Goal: Information Seeking & Learning: Check status

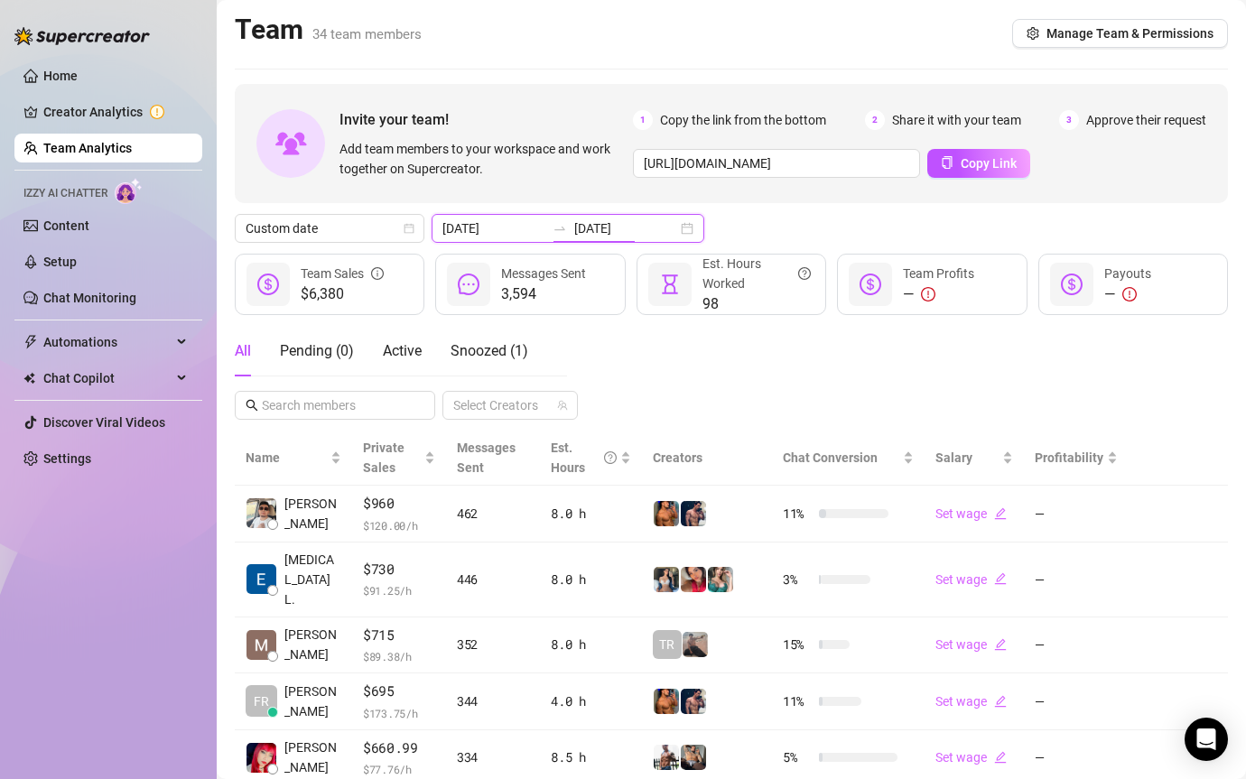
click at [584, 232] on input "[DATE]" at bounding box center [625, 229] width 103 height 20
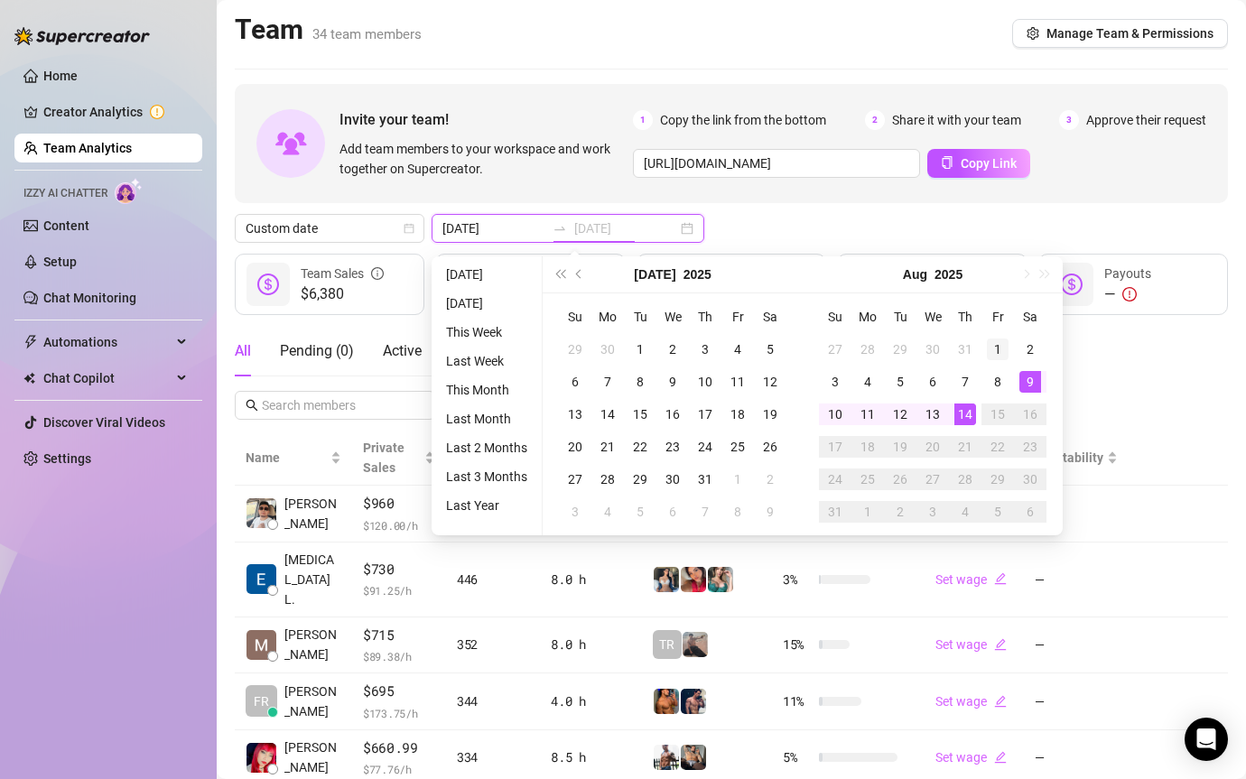
type input "[DATE]"
click at [1008, 348] on td "1" at bounding box center [998, 349] width 33 height 33
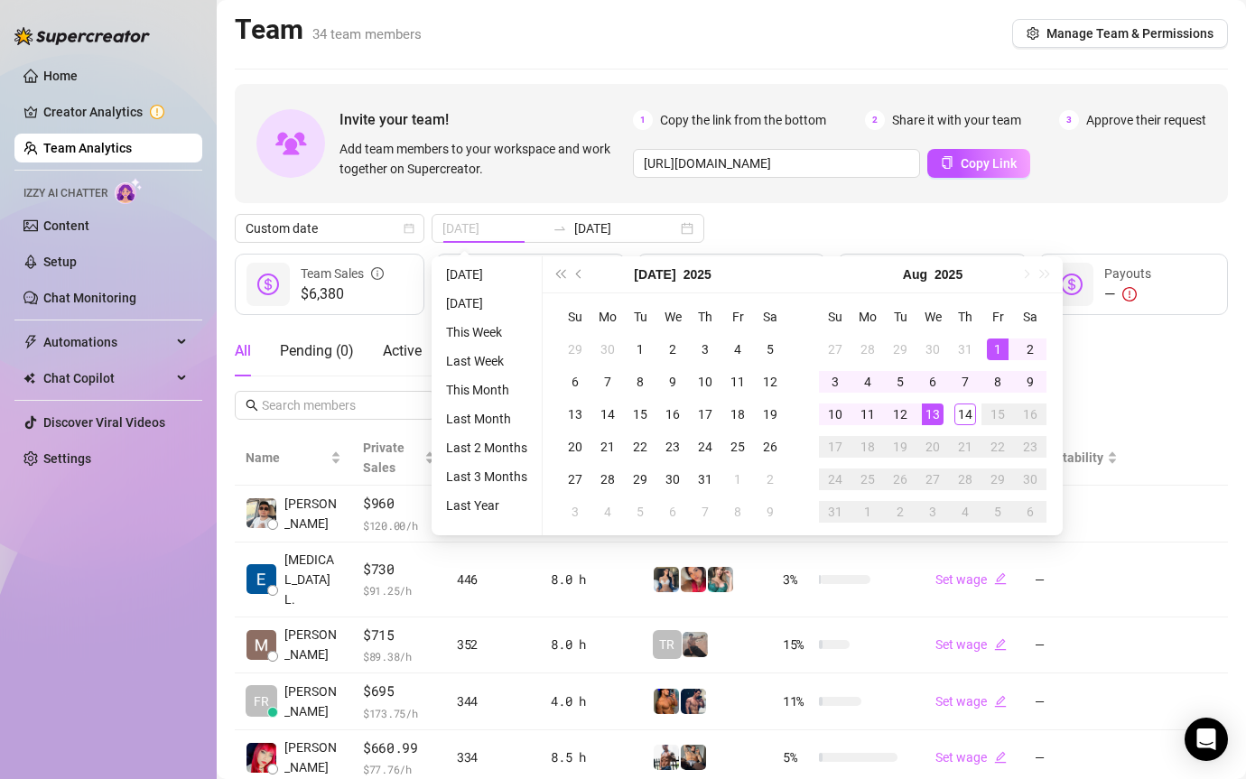
click at [938, 416] on div "13" at bounding box center [933, 415] width 22 height 22
type input "[DATE]"
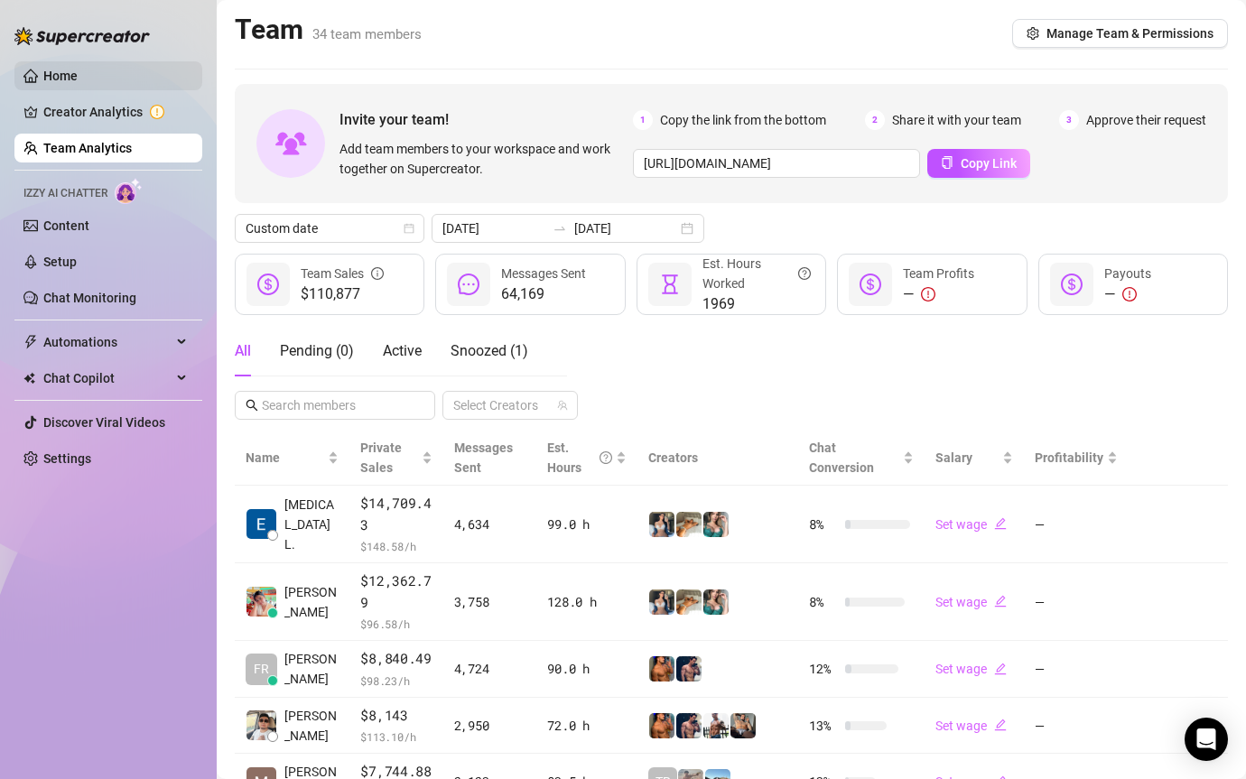
click at [78, 73] on link "Home" at bounding box center [60, 76] width 34 height 14
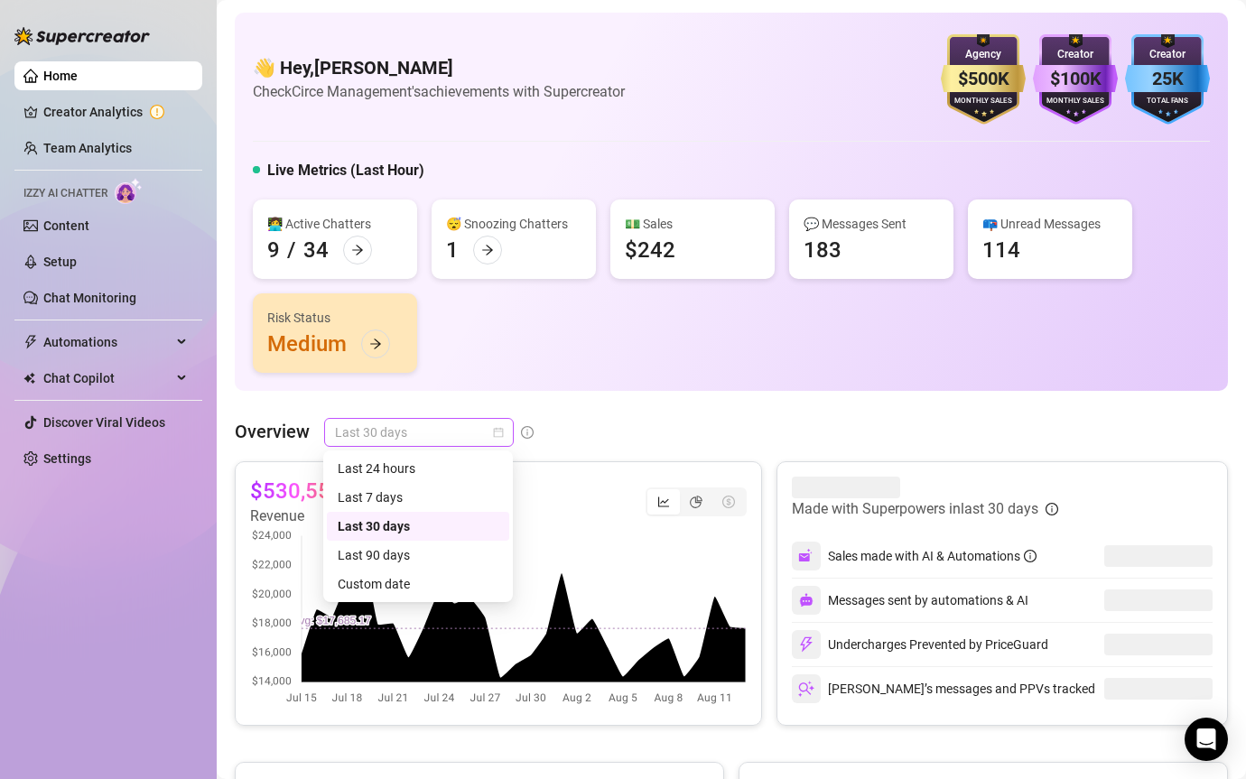
click at [420, 433] on span "Last 30 days" at bounding box center [419, 432] width 168 height 27
click at [441, 592] on div "Custom date" at bounding box center [418, 584] width 161 height 20
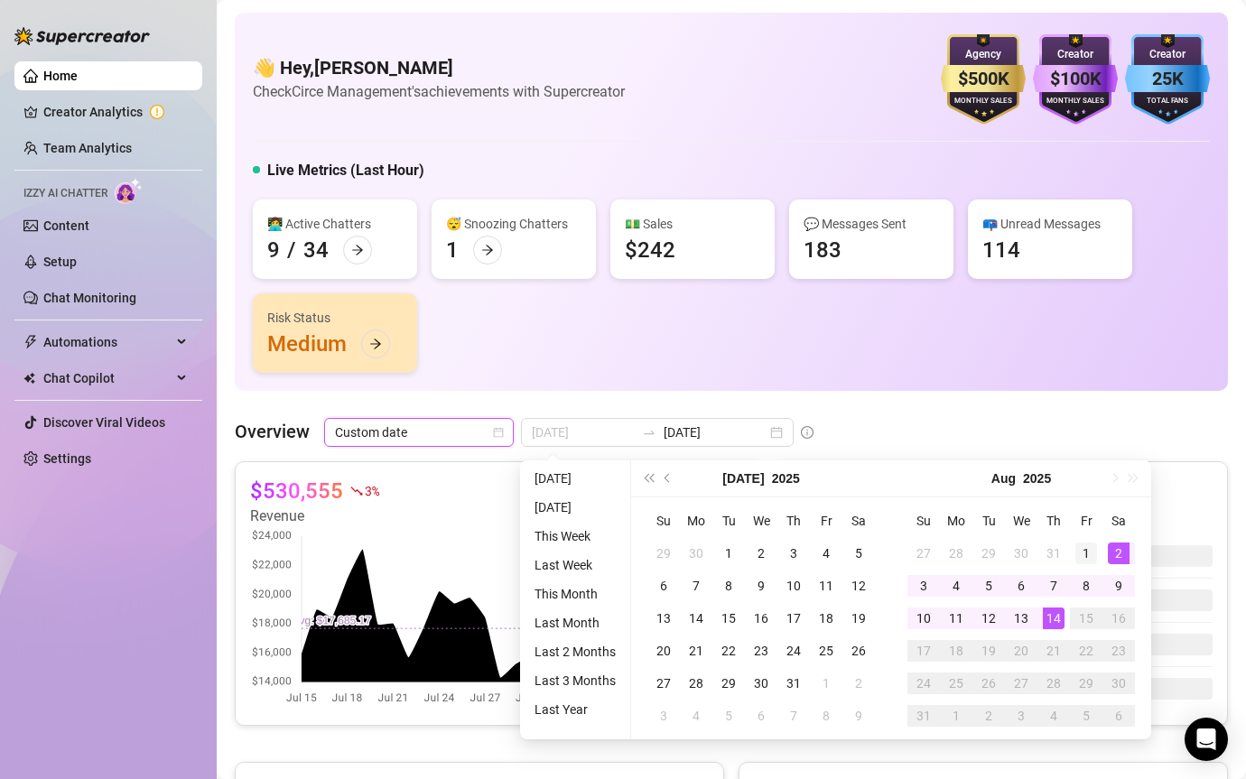
type input "[DATE]"
click at [1084, 551] on div "1" at bounding box center [1087, 554] width 22 height 22
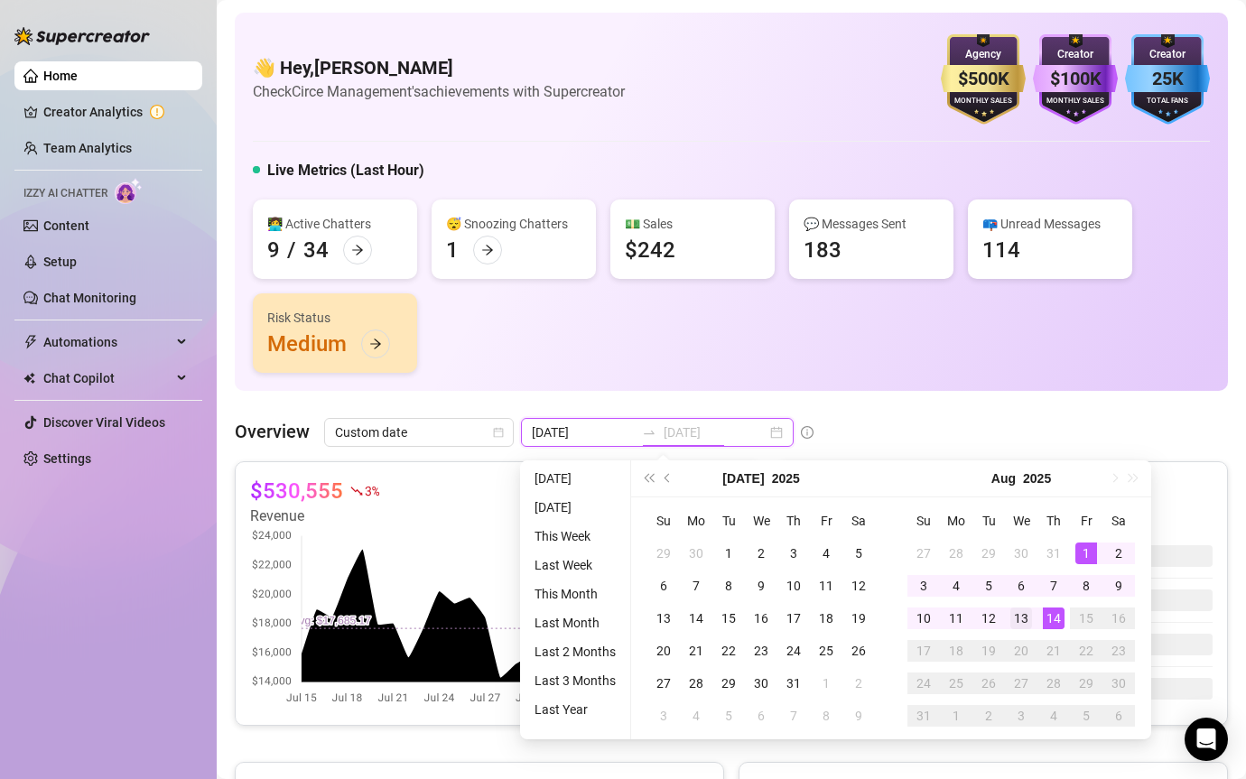
type input "[DATE]"
click at [1024, 617] on div "13" at bounding box center [1021, 619] width 22 height 22
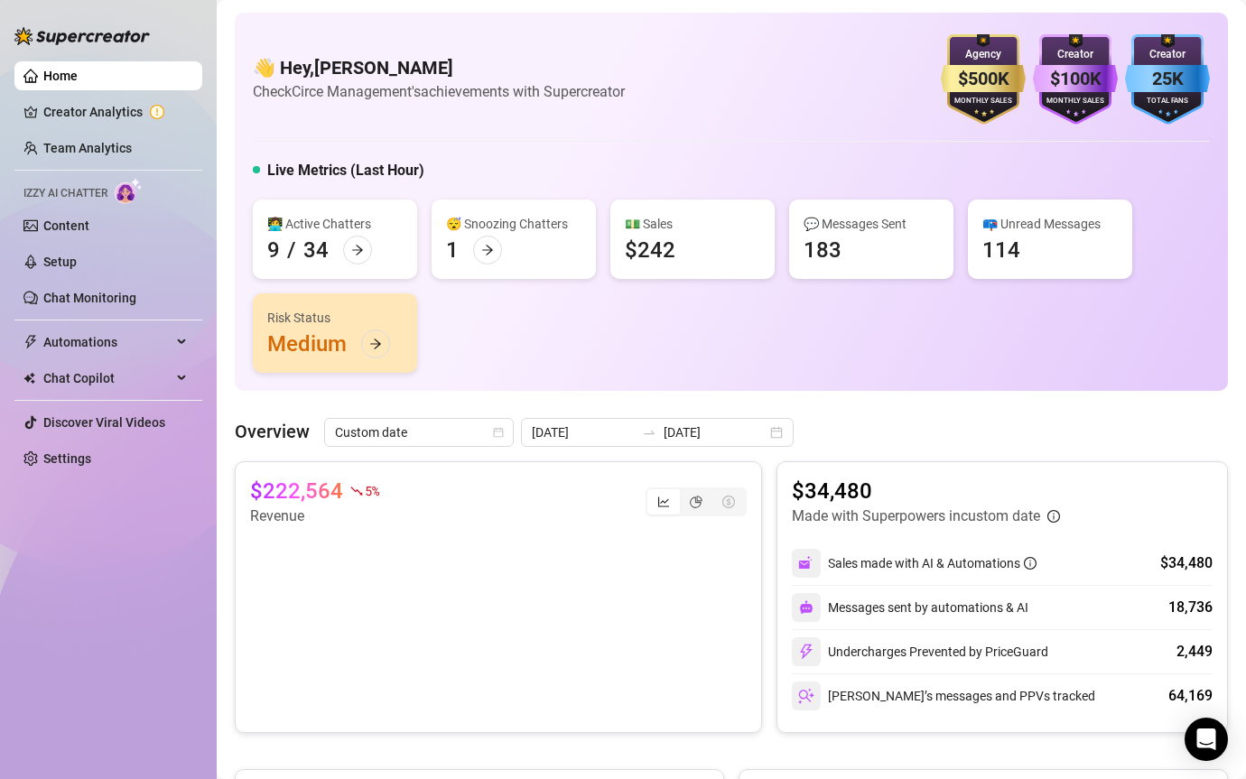
click at [700, 357] on div "👩‍💻 Active Chatters 9 / 34 😴 Snoozing Chatters 1 💵 Sales $242 💬 Messages Sent 1…" at bounding box center [731, 286] width 957 height 173
click at [696, 496] on icon "pie-chart" at bounding box center [696, 502] width 13 height 13
click at [684, 492] on input "segmented control" at bounding box center [684, 492] width 0 height 0
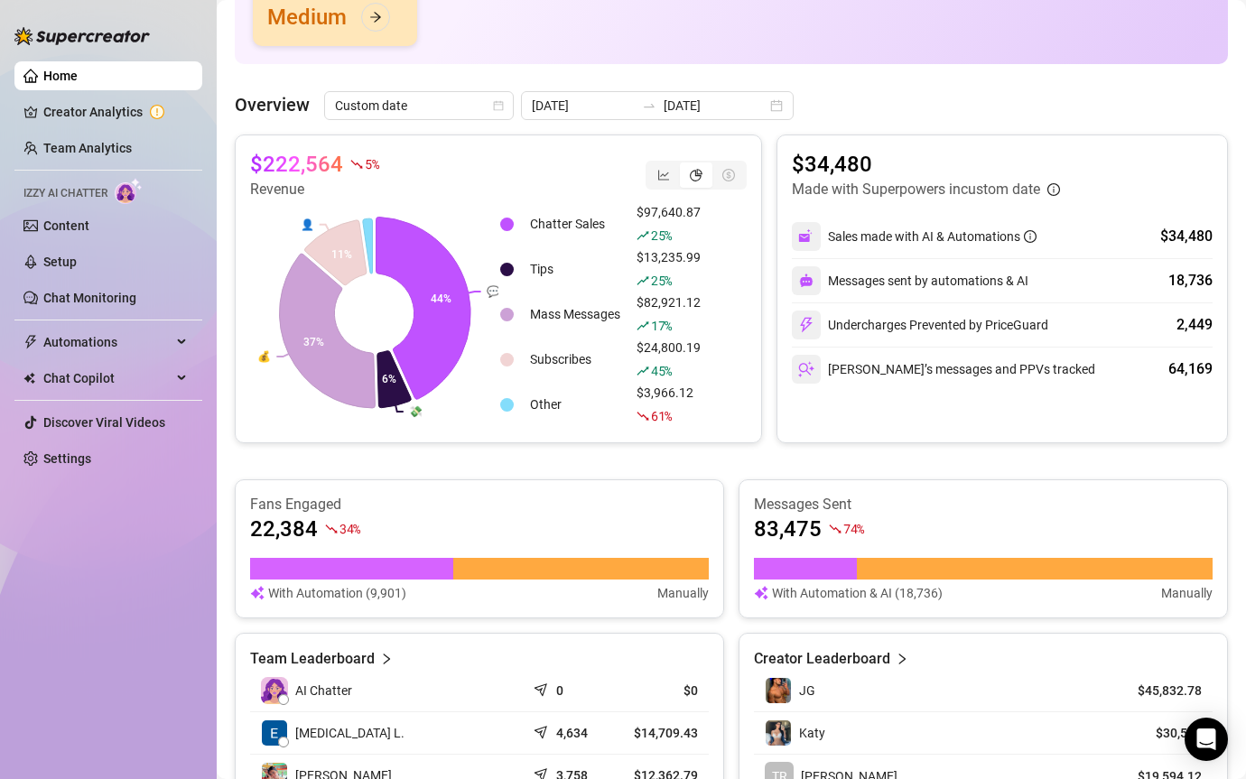
scroll to position [255, 0]
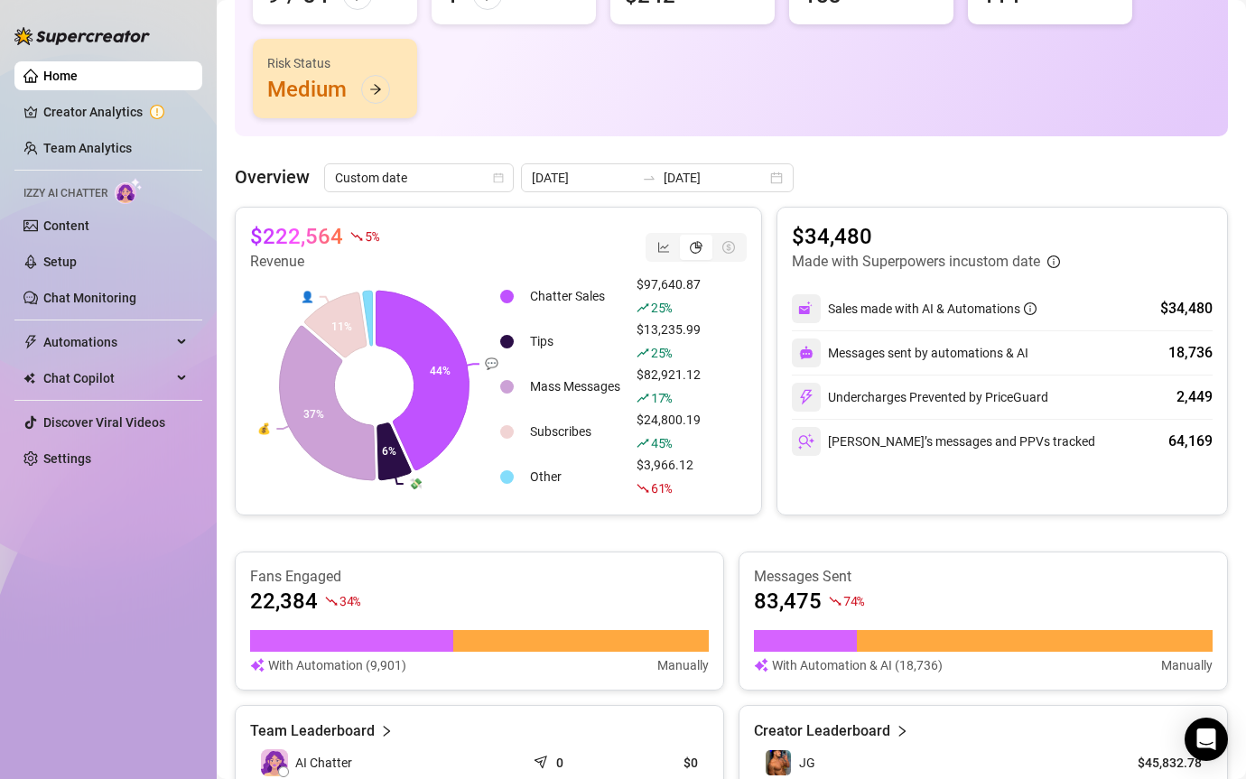
click at [335, 228] on article "$222,564" at bounding box center [296, 236] width 93 height 29
copy div "$222,564"
click at [608, 176] on input "[DATE]" at bounding box center [583, 178] width 103 height 20
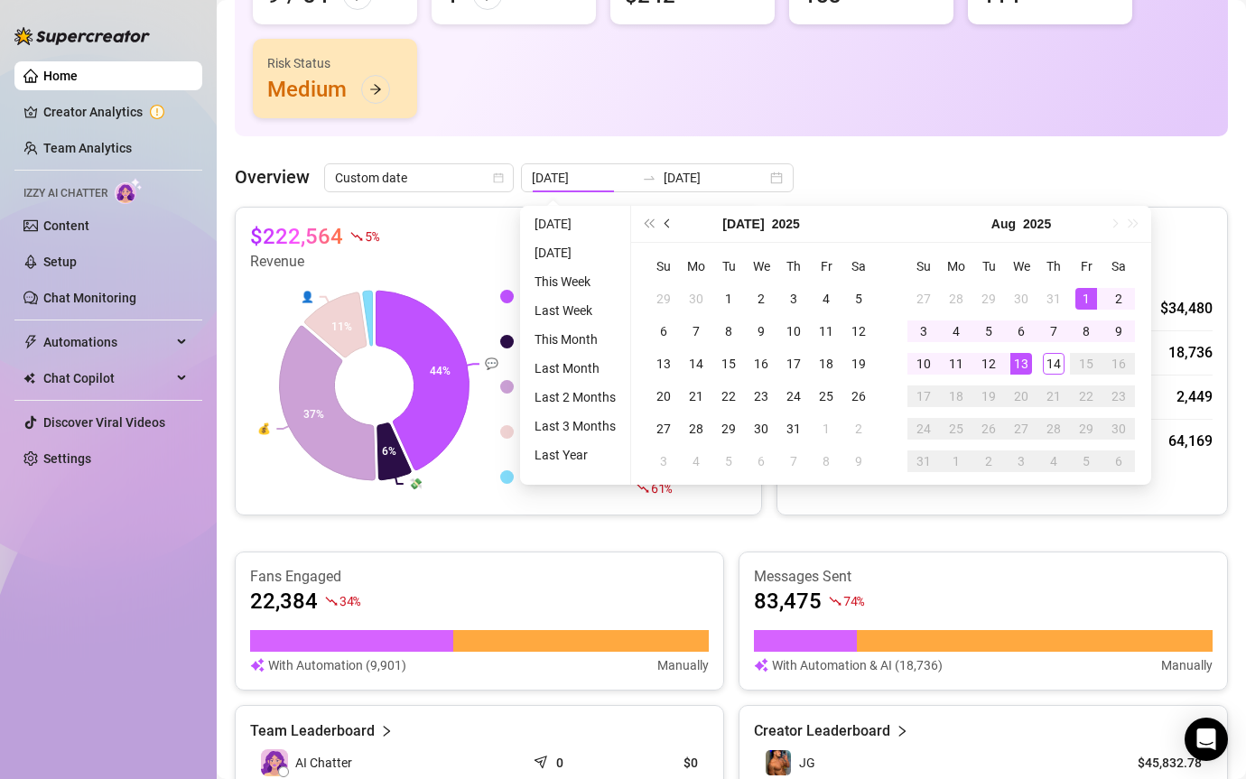
click at [658, 227] on button "Previous month (PageUp)" at bounding box center [668, 224] width 20 height 36
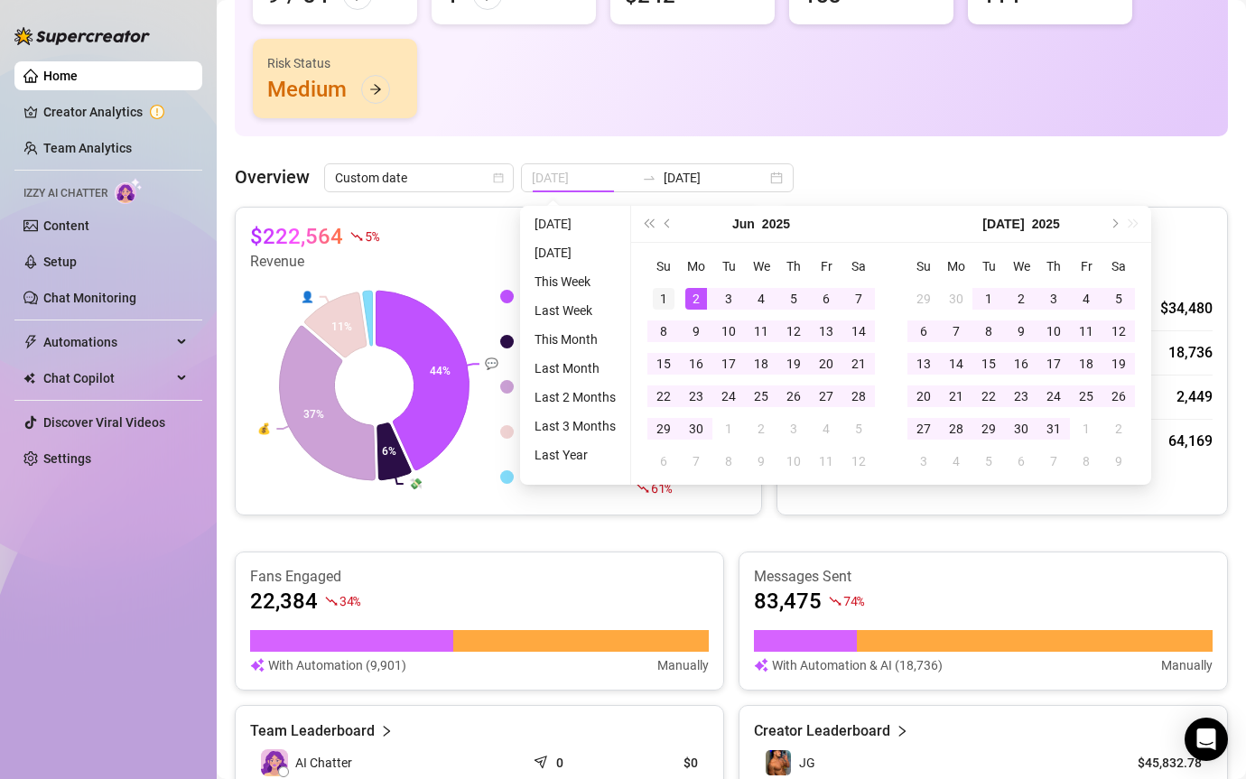
type input "[DATE]"
click at [664, 296] on div "1" at bounding box center [664, 299] width 22 height 22
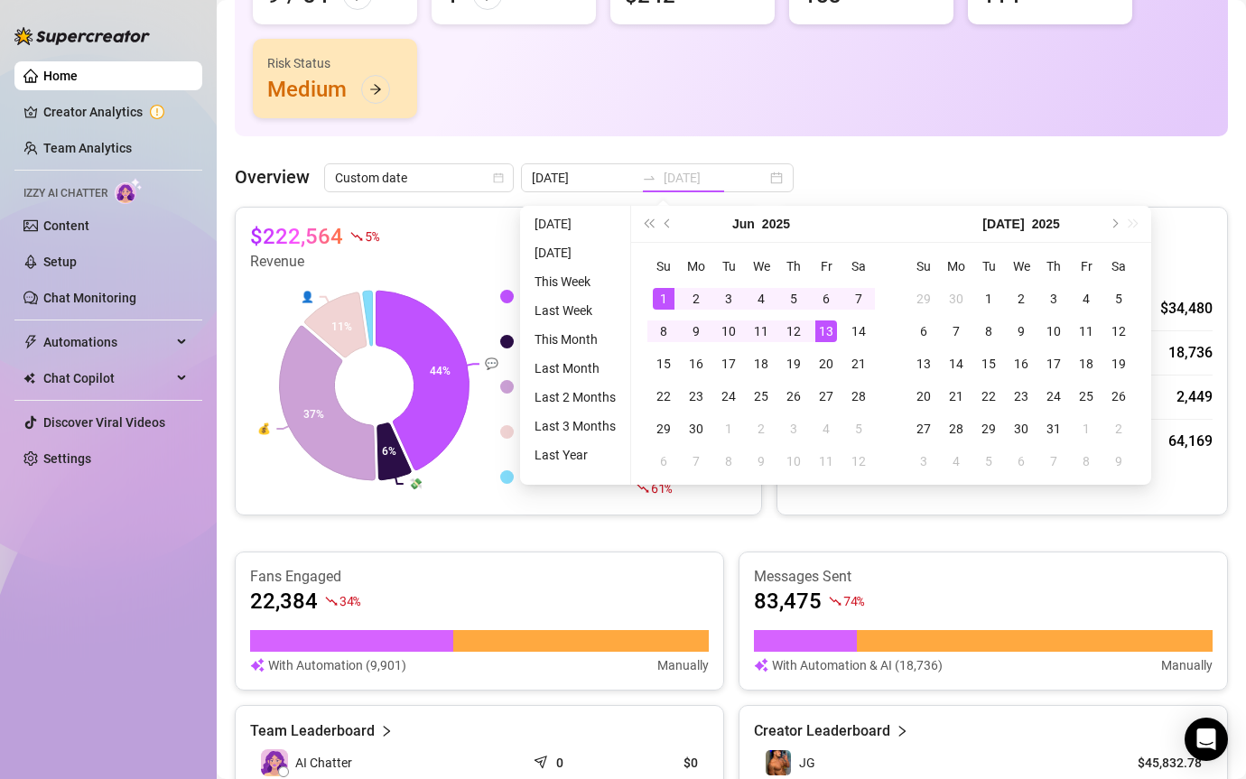
click at [823, 330] on div "13" at bounding box center [826, 332] width 22 height 22
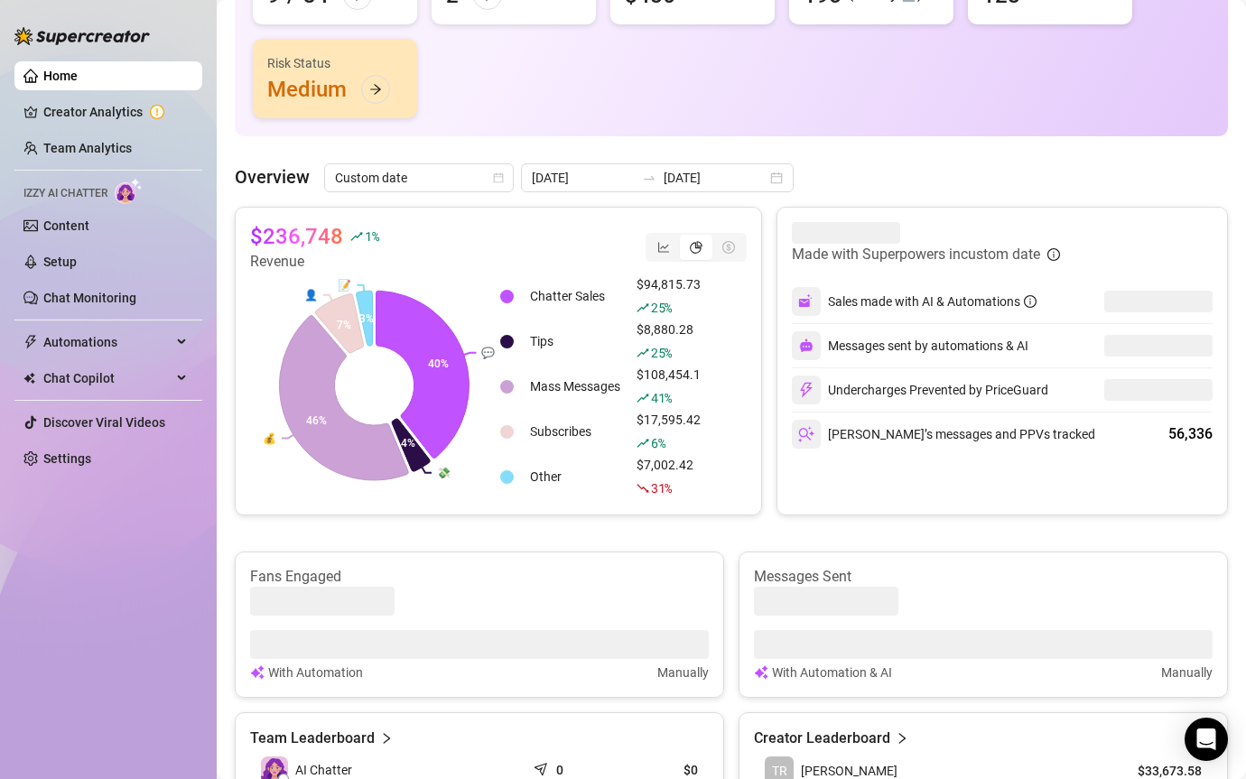
click at [299, 229] on article "$236,748" at bounding box center [296, 236] width 93 height 29
copy div "$236,748"
click at [664, 179] on input "[DATE]" at bounding box center [715, 178] width 103 height 20
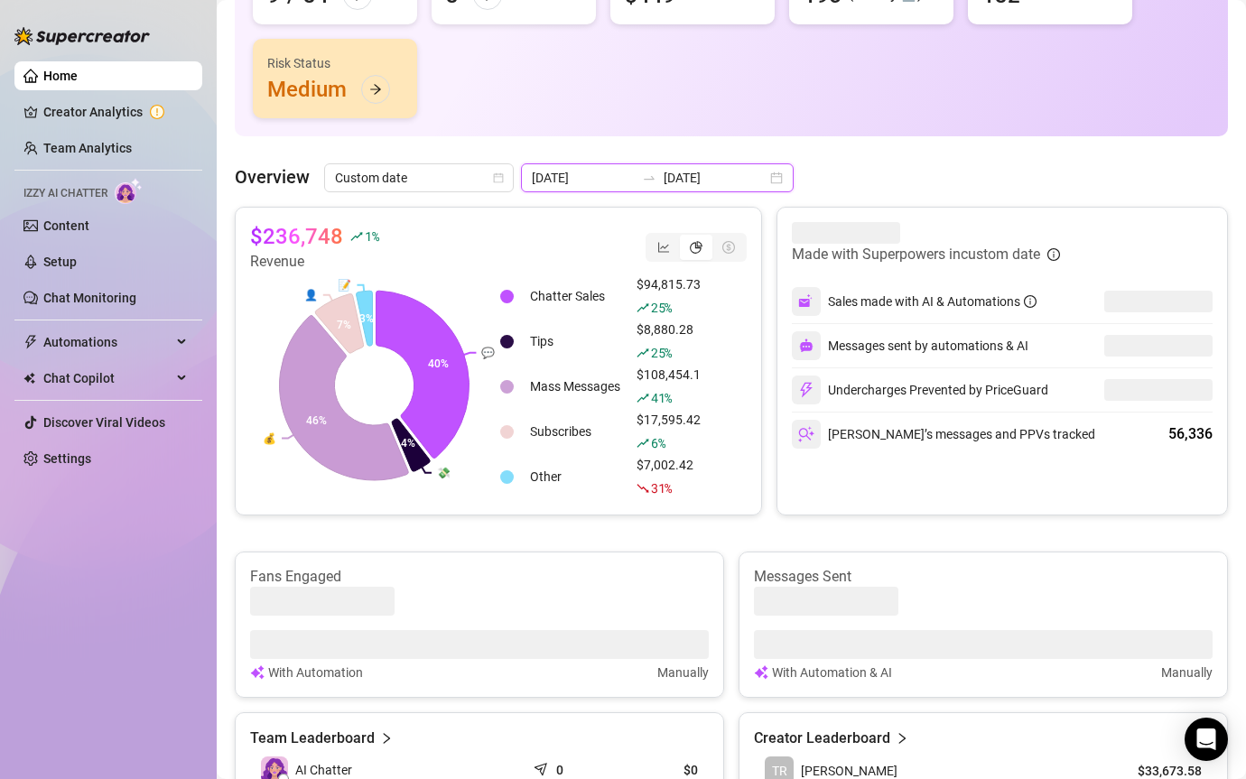
click at [638, 184] on div at bounding box center [649, 178] width 29 height 14
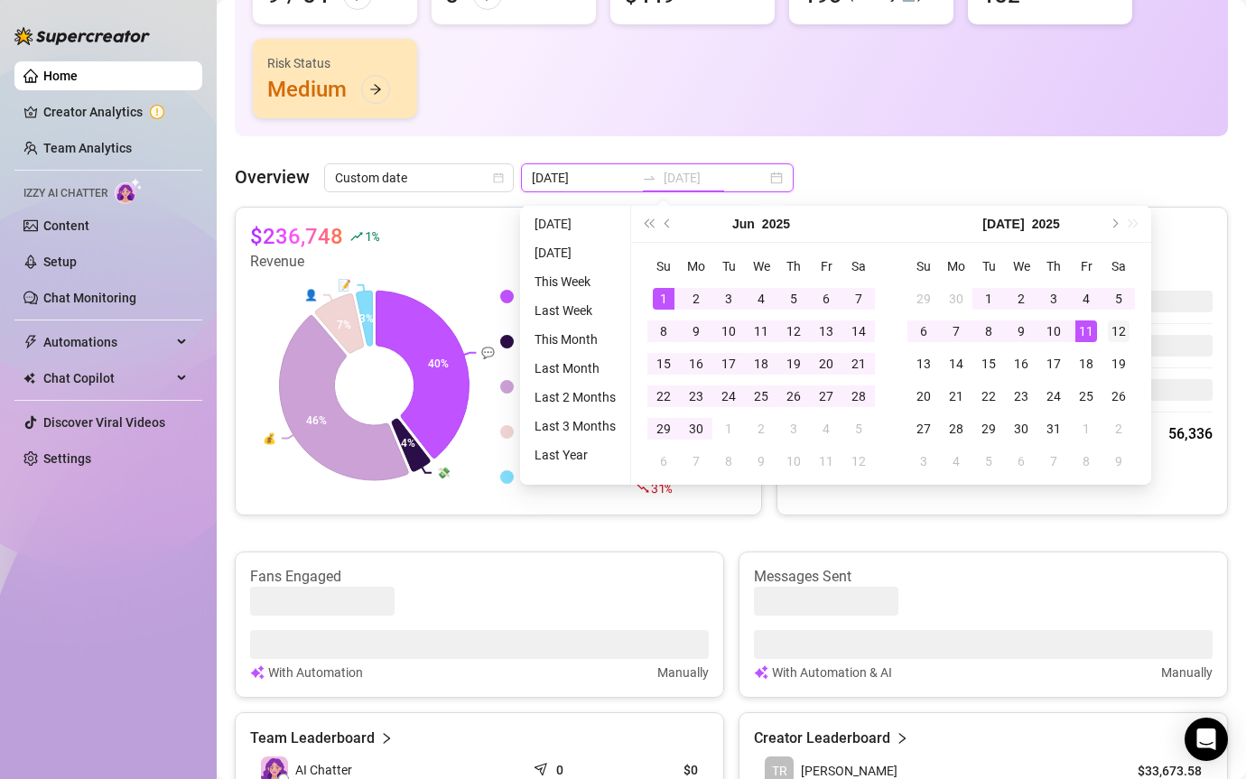
type input "[DATE]"
click at [1113, 327] on div "12" at bounding box center [1119, 332] width 22 height 22
type input "[DATE]"
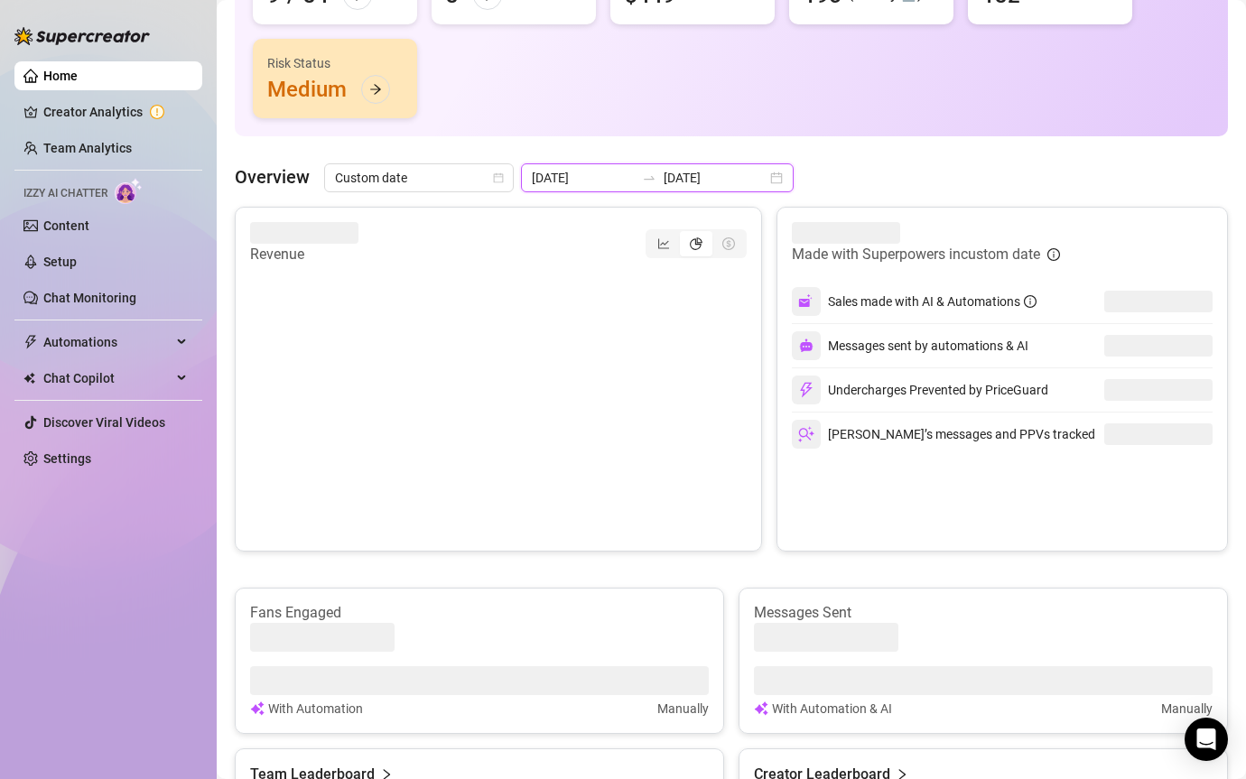
click at [680, 180] on input "[DATE]" at bounding box center [715, 178] width 103 height 20
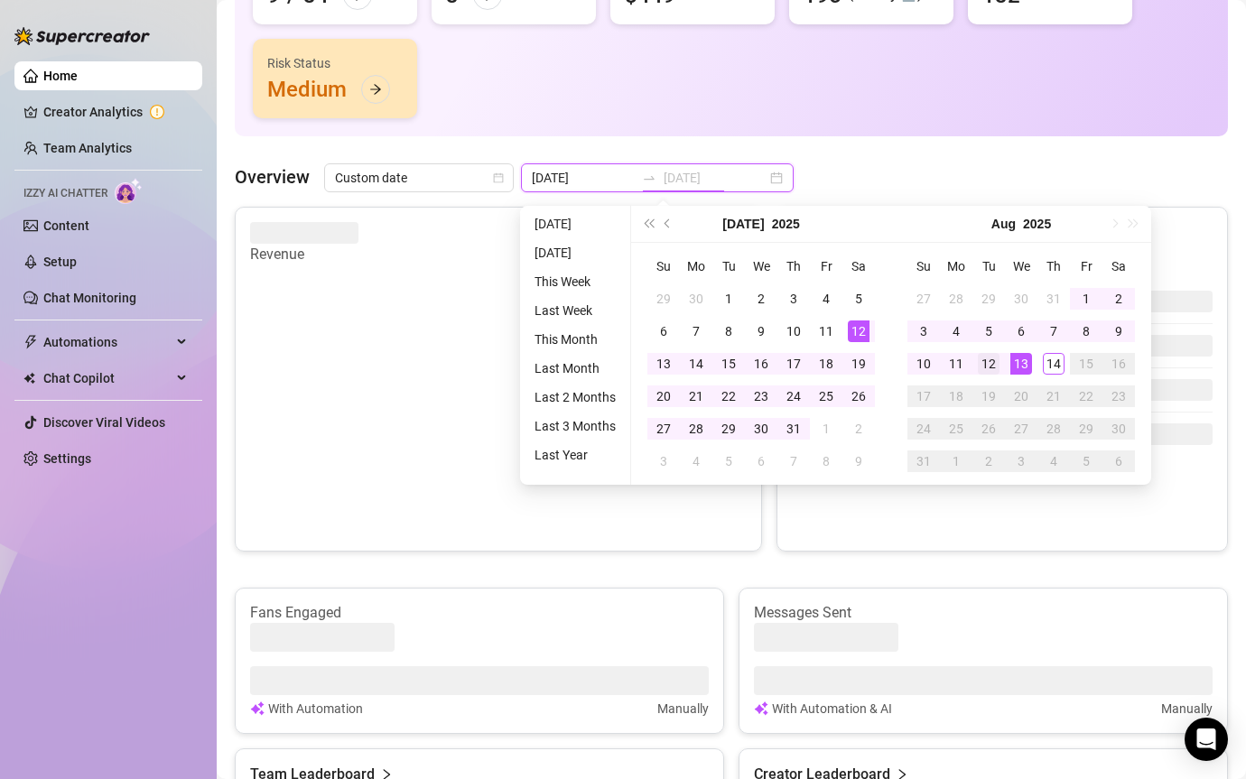
type input "[DATE]"
click at [989, 358] on div "12" at bounding box center [989, 364] width 22 height 22
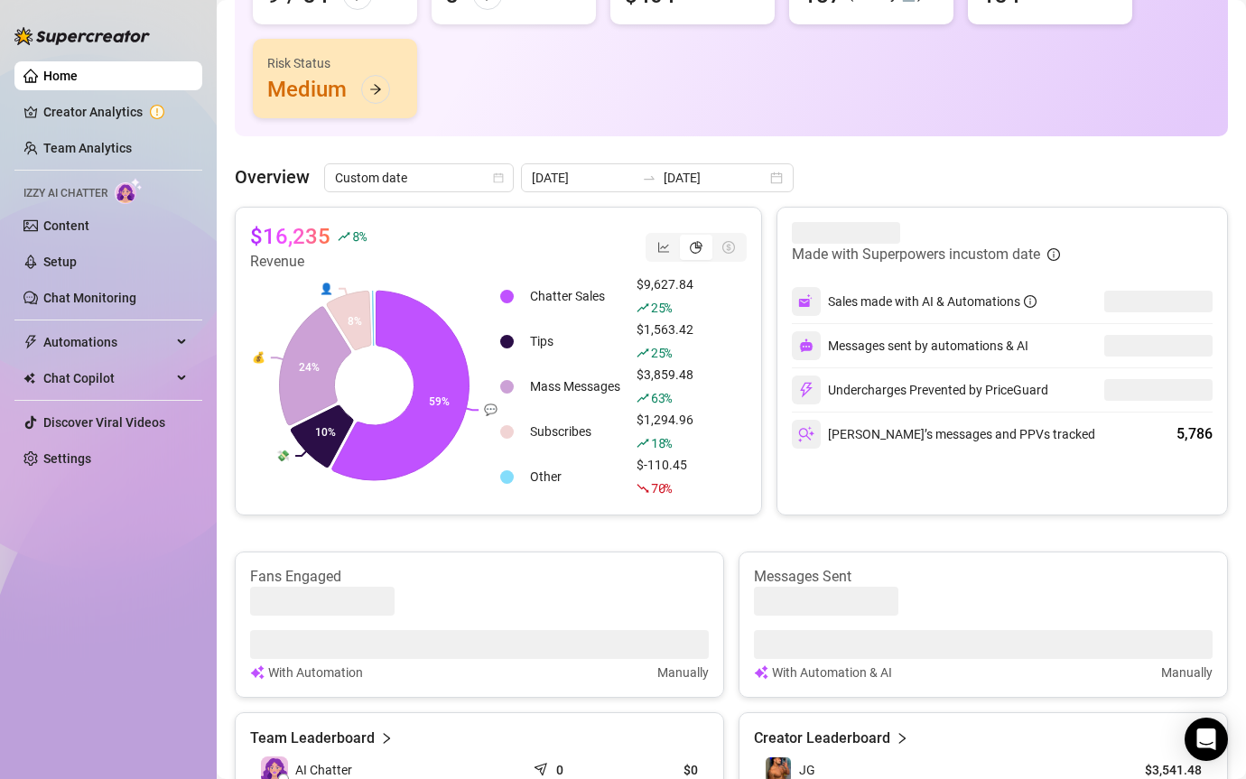
click at [274, 243] on article "$16,235" at bounding box center [290, 236] width 80 height 29
copy div "$16,235"
click at [610, 184] on input "[DATE]" at bounding box center [583, 178] width 103 height 20
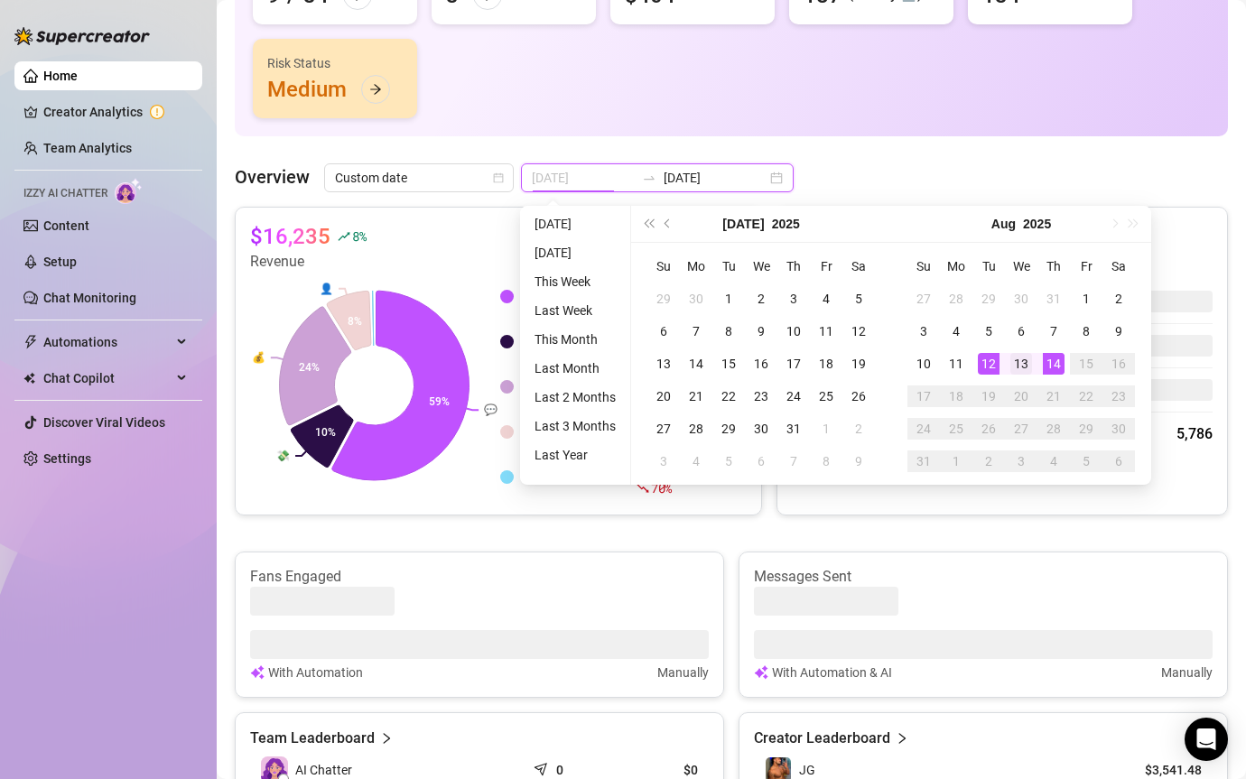
type input "[DATE]"
click at [1023, 361] on div "13" at bounding box center [1021, 364] width 22 height 22
type input "[DATE]"
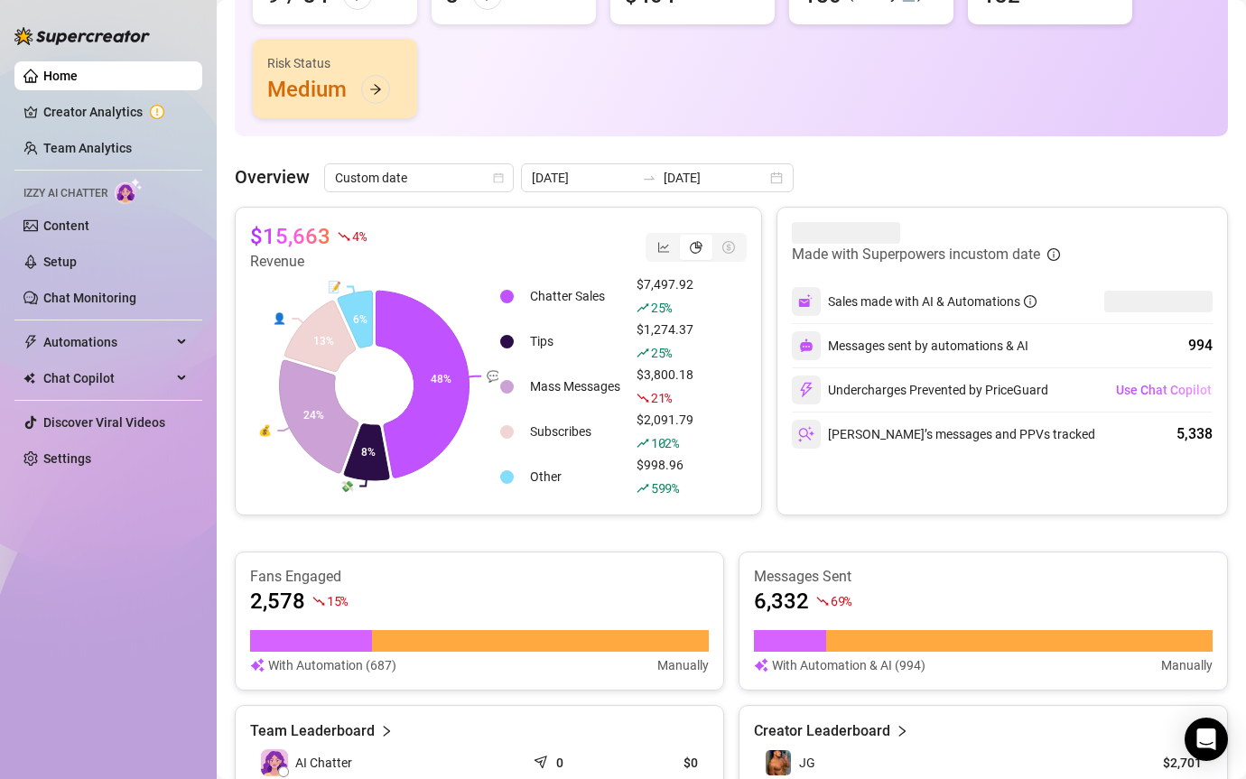
click at [300, 233] on article "$15,663" at bounding box center [290, 236] width 80 height 29
copy div "$15,663"
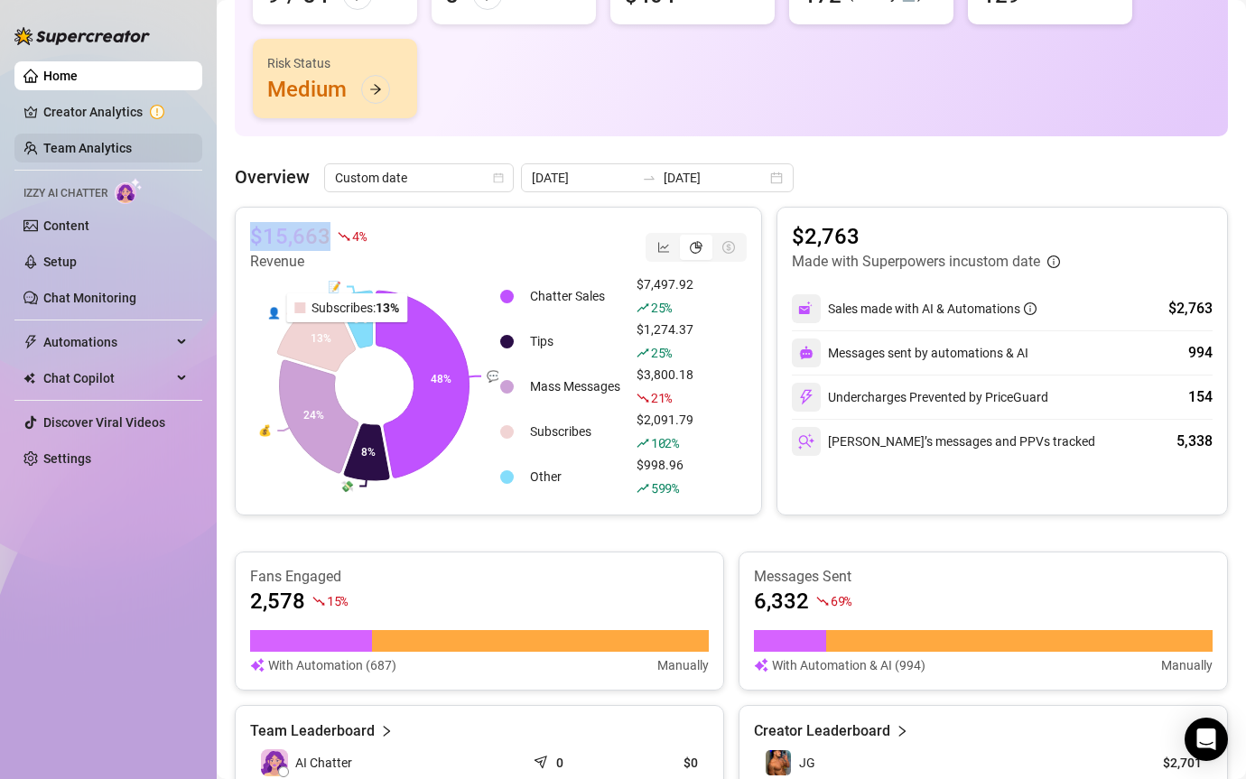
click at [112, 143] on link "Team Analytics" at bounding box center [87, 148] width 88 height 14
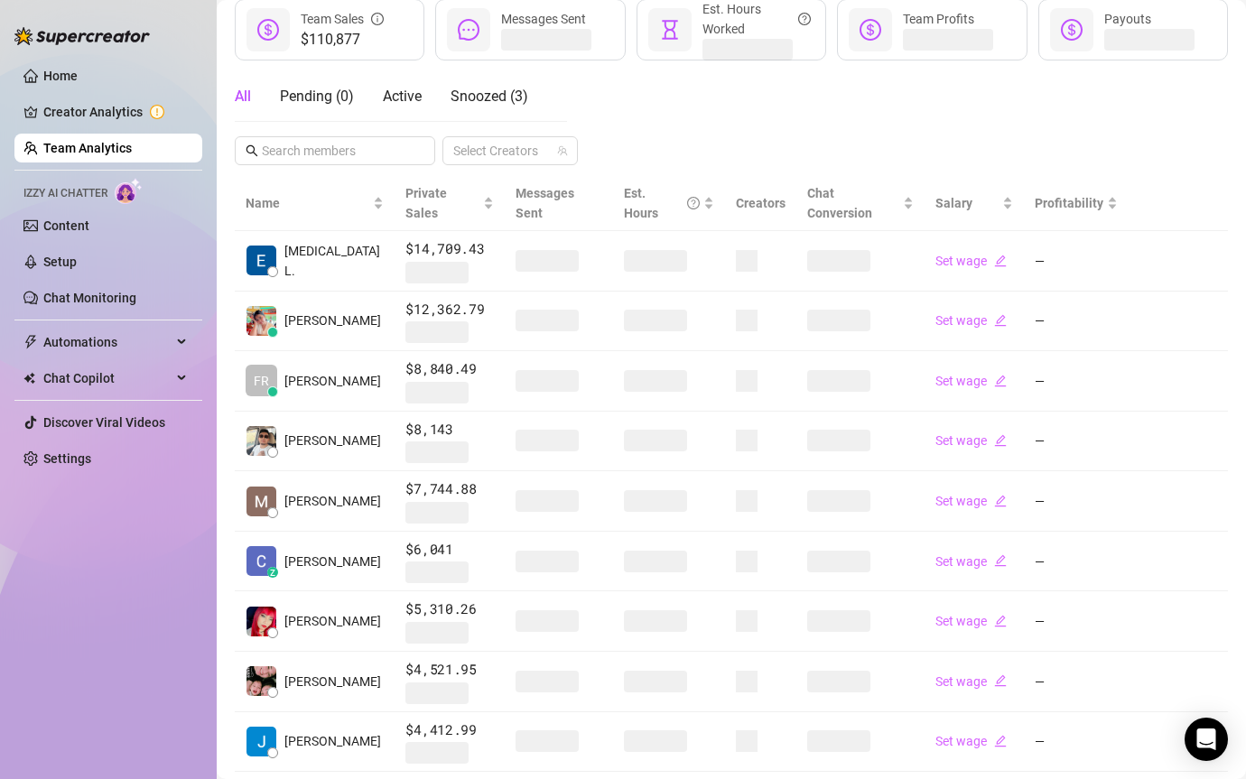
click at [112, 143] on link "Team Analytics" at bounding box center [87, 148] width 88 height 14
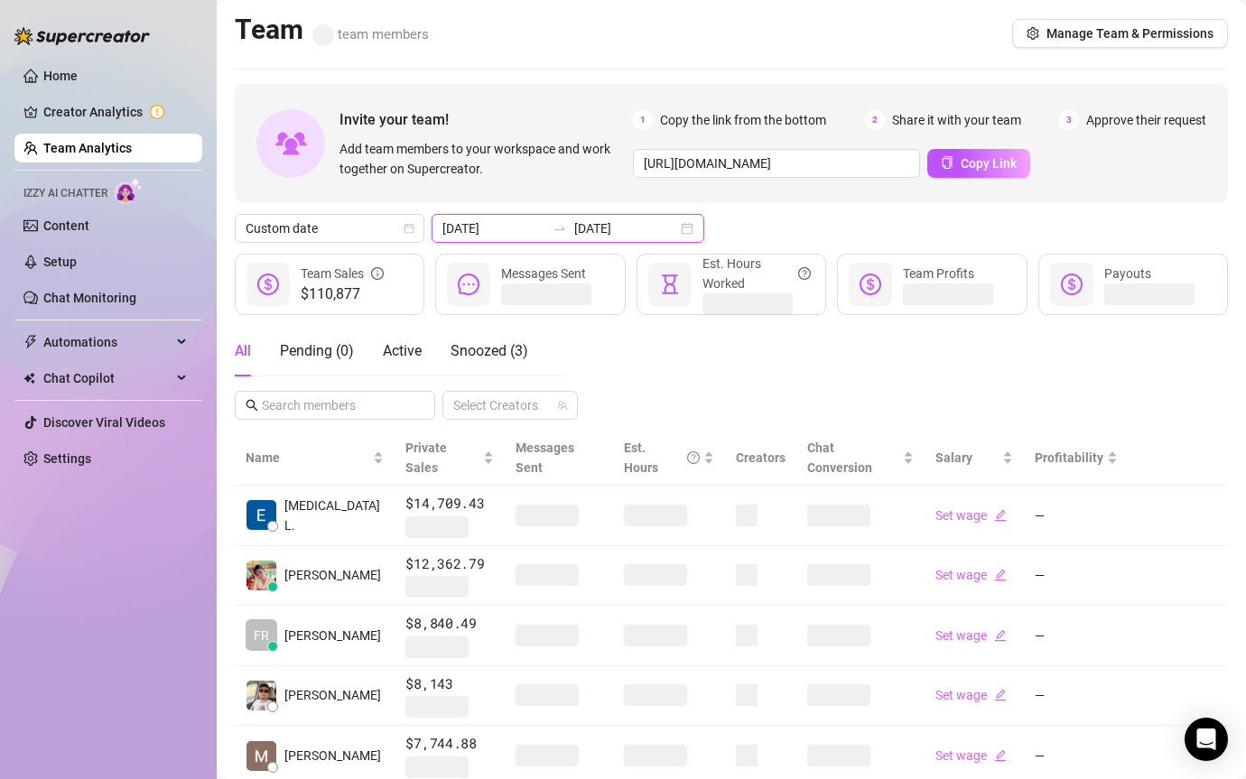
click at [517, 219] on input "[DATE]" at bounding box center [493, 229] width 103 height 20
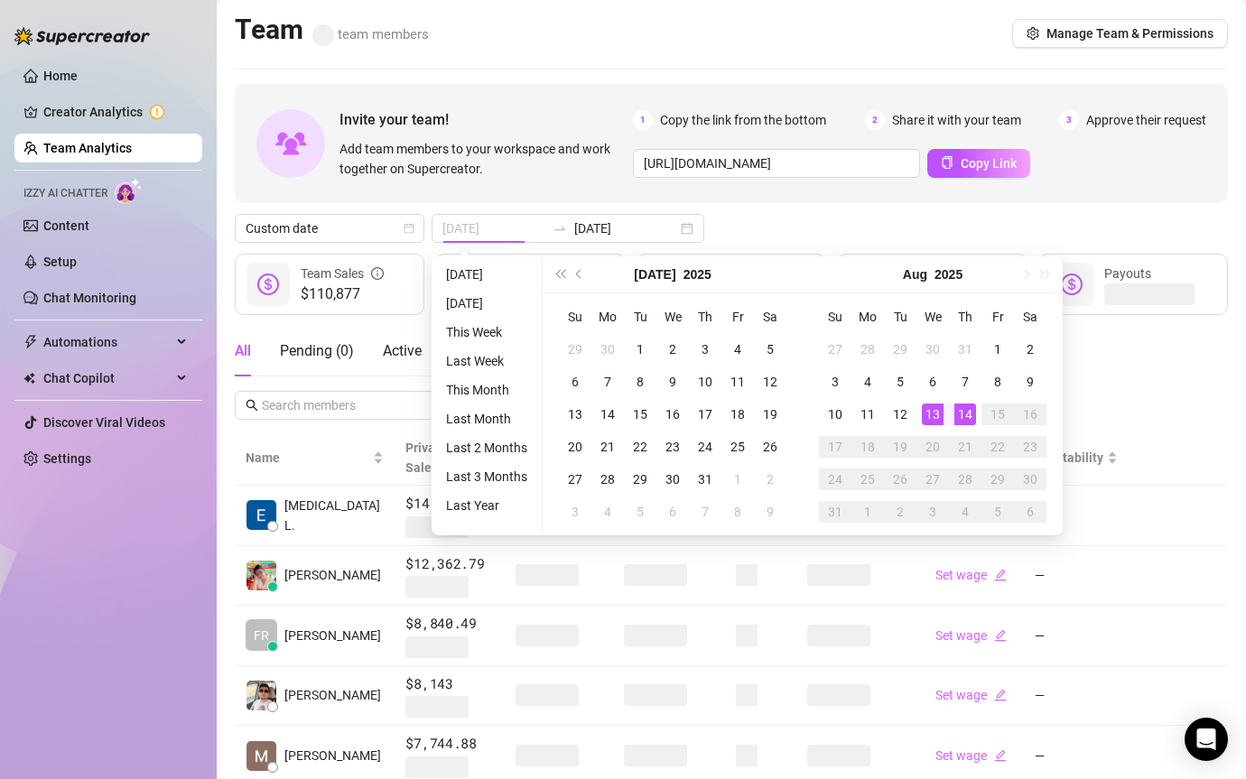
click at [966, 415] on div "14" at bounding box center [966, 415] width 22 height 22
type input "[DATE]"
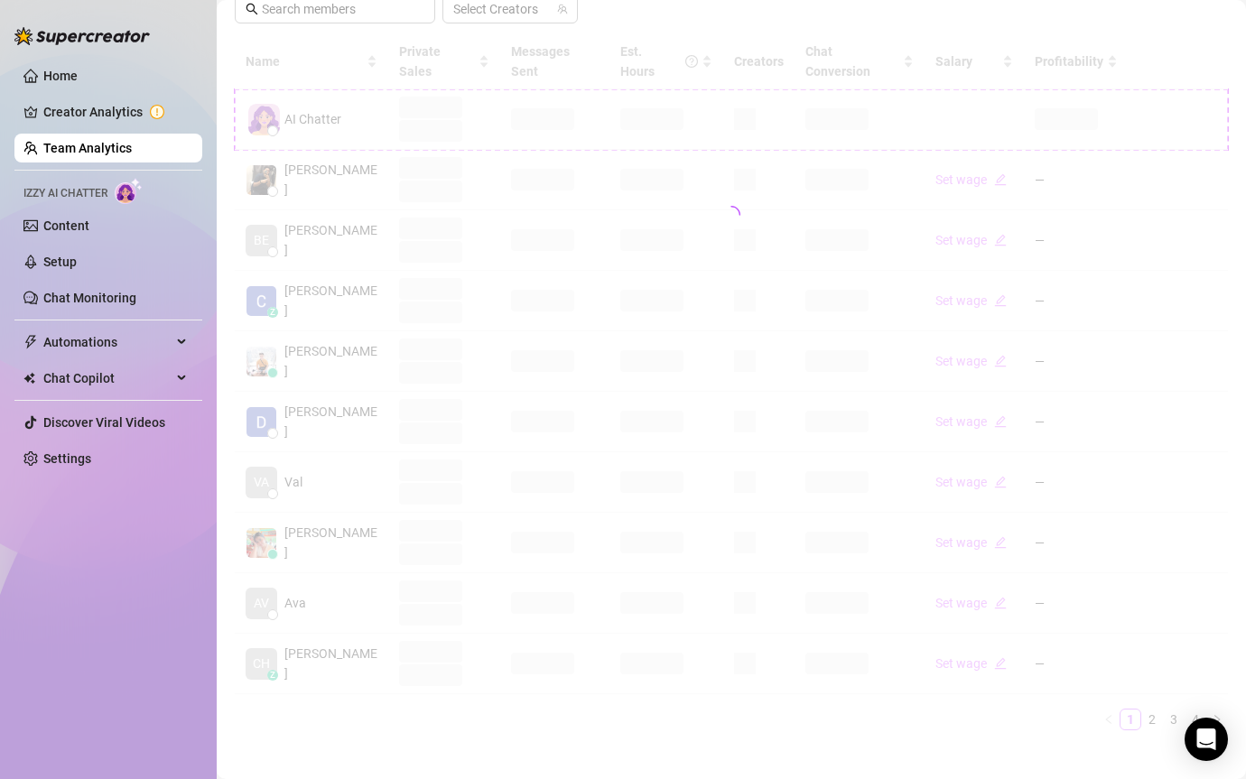
scroll to position [392, 0]
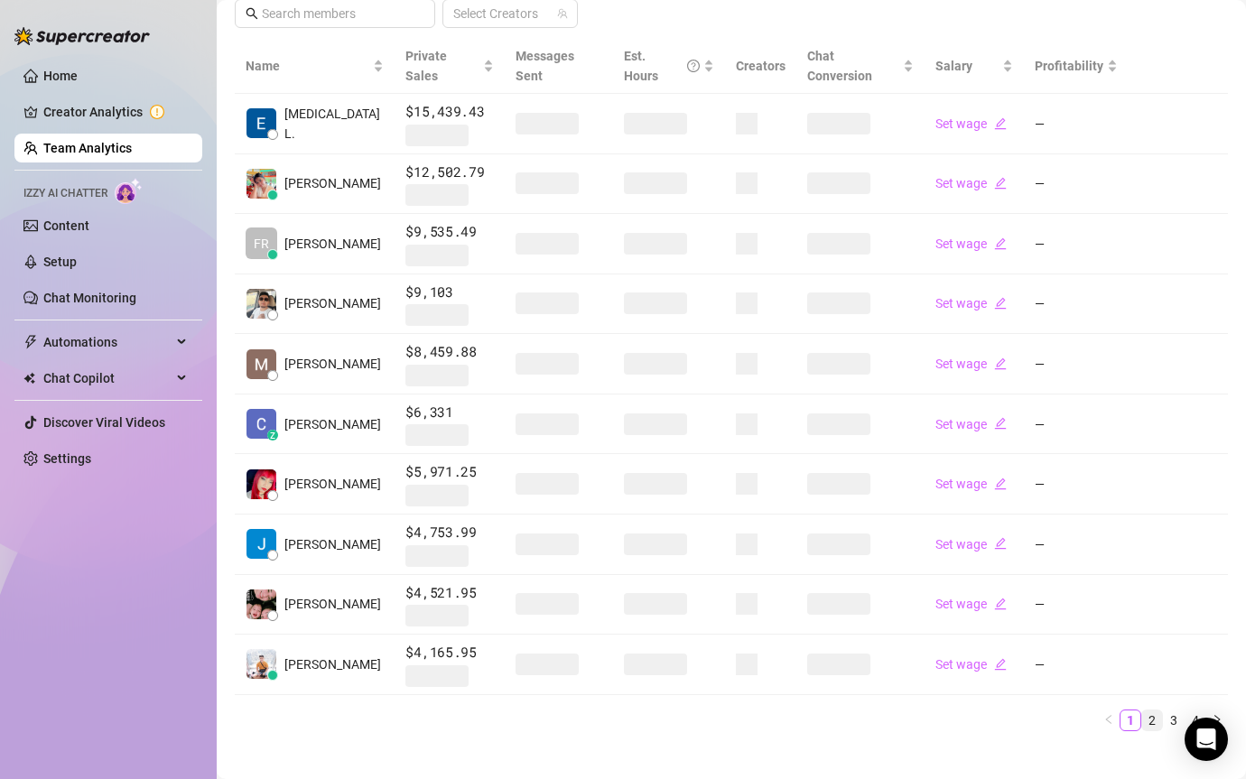
click at [1159, 711] on link "2" at bounding box center [1152, 721] width 20 height 20
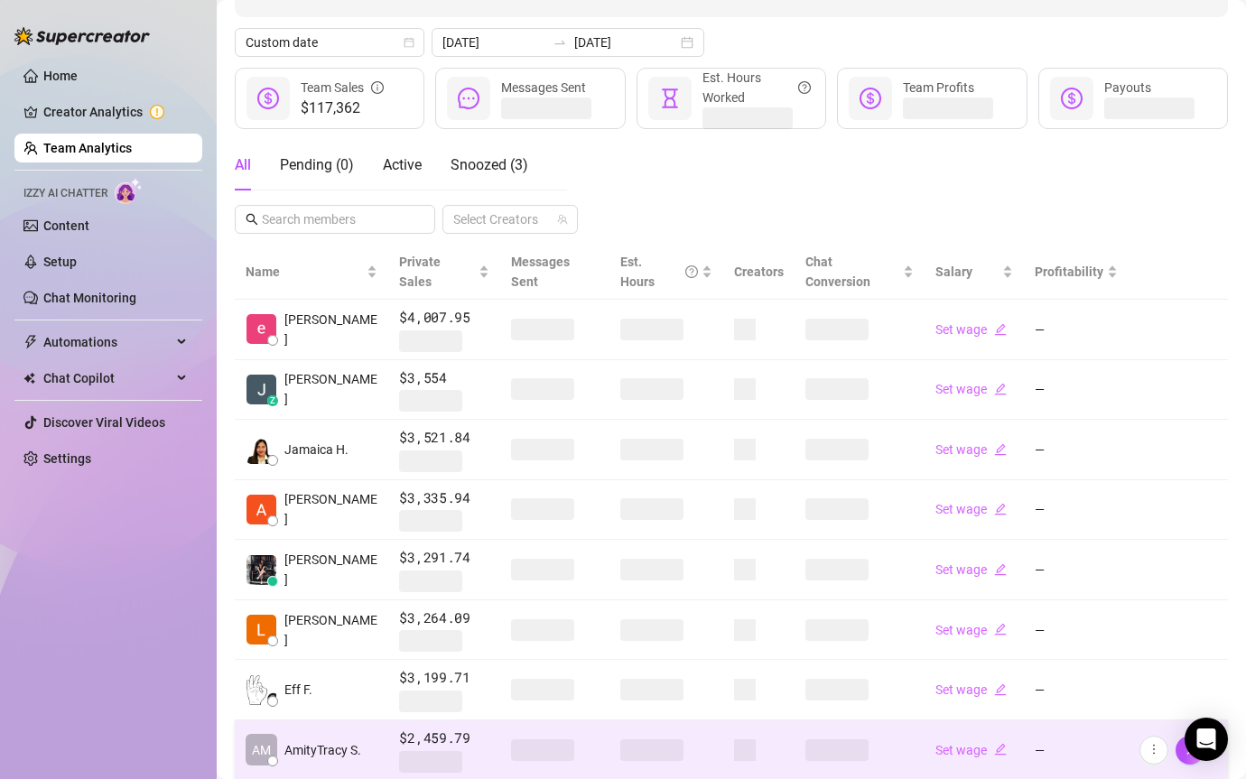
scroll to position [0, 0]
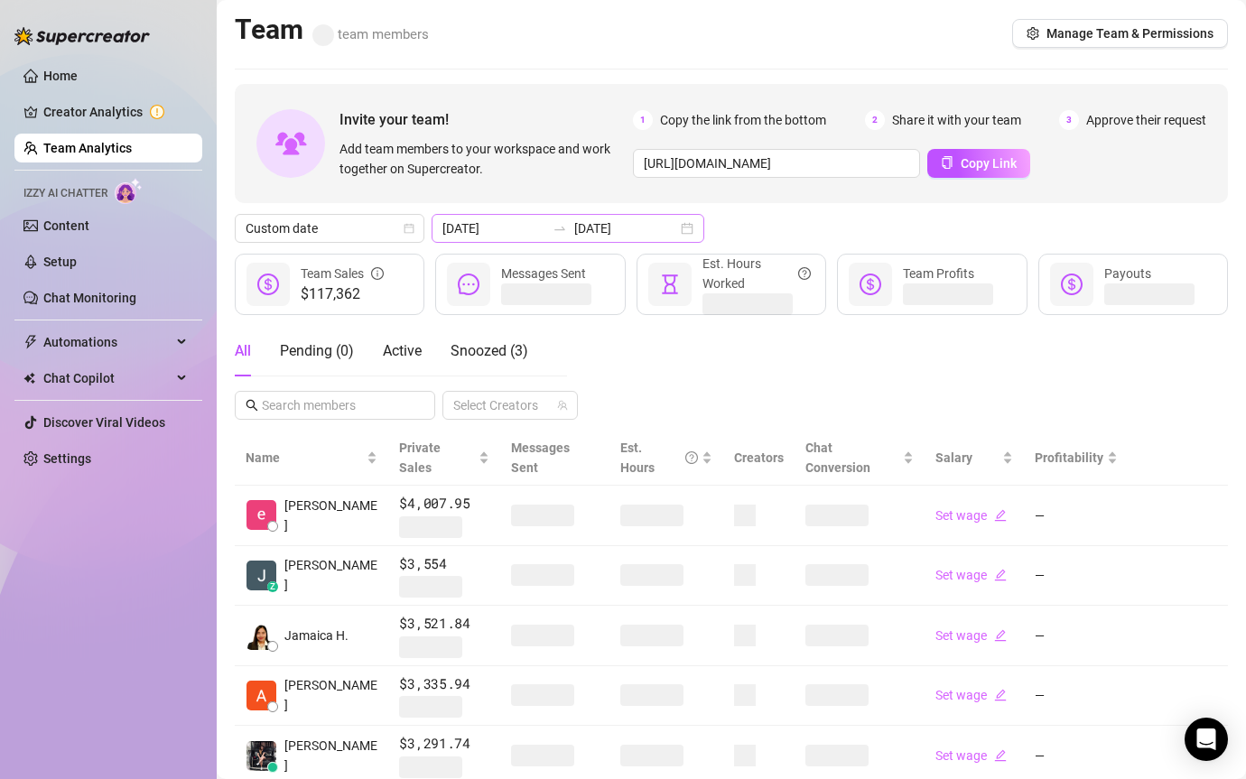
click at [553, 228] on icon "swap-right" at bounding box center [560, 228] width 14 height 14
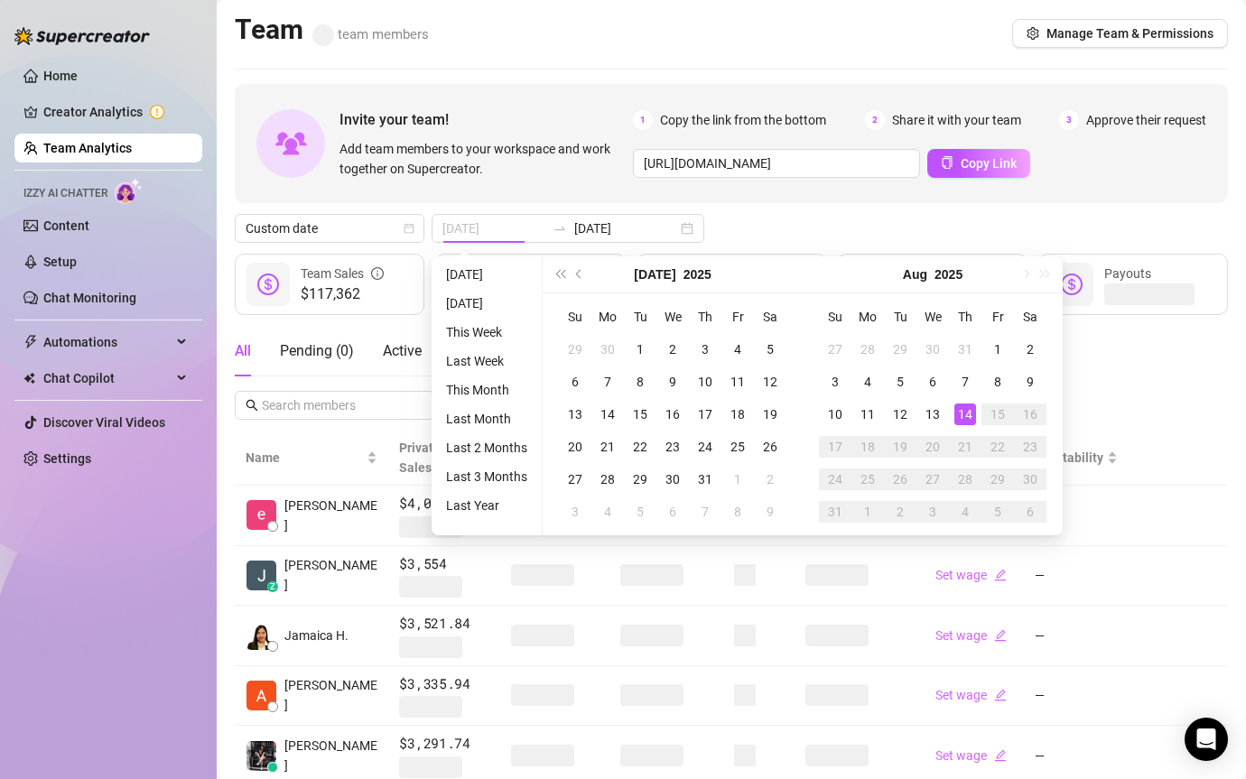
click at [962, 413] on div "14" at bounding box center [966, 415] width 22 height 22
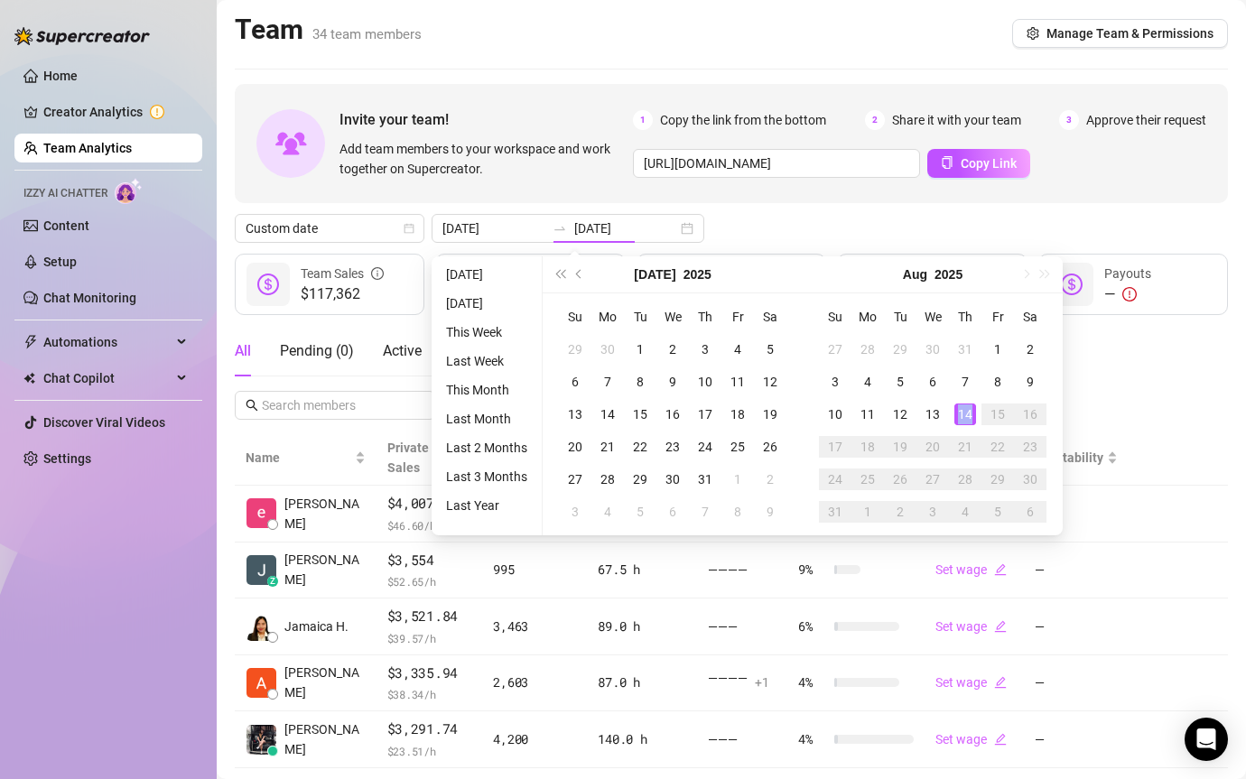
type input "[DATE]"
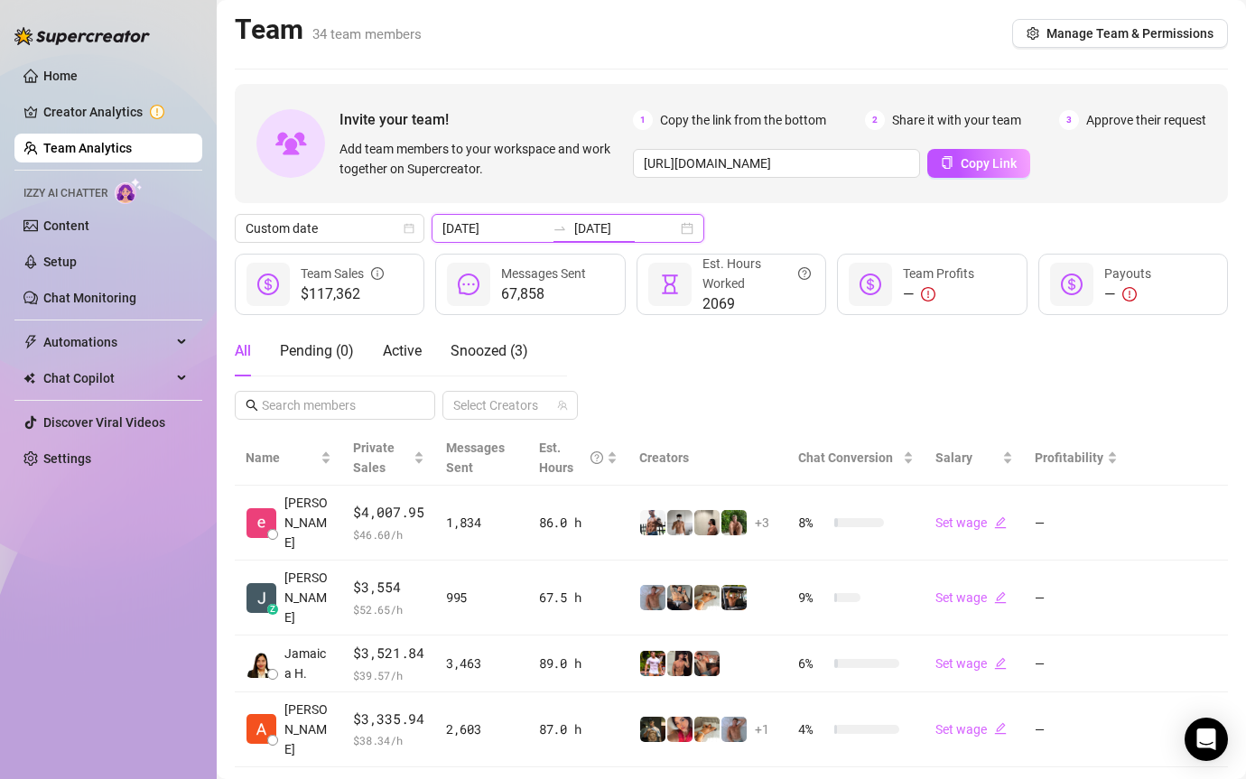
click at [591, 224] on input "[DATE]" at bounding box center [625, 229] width 103 height 20
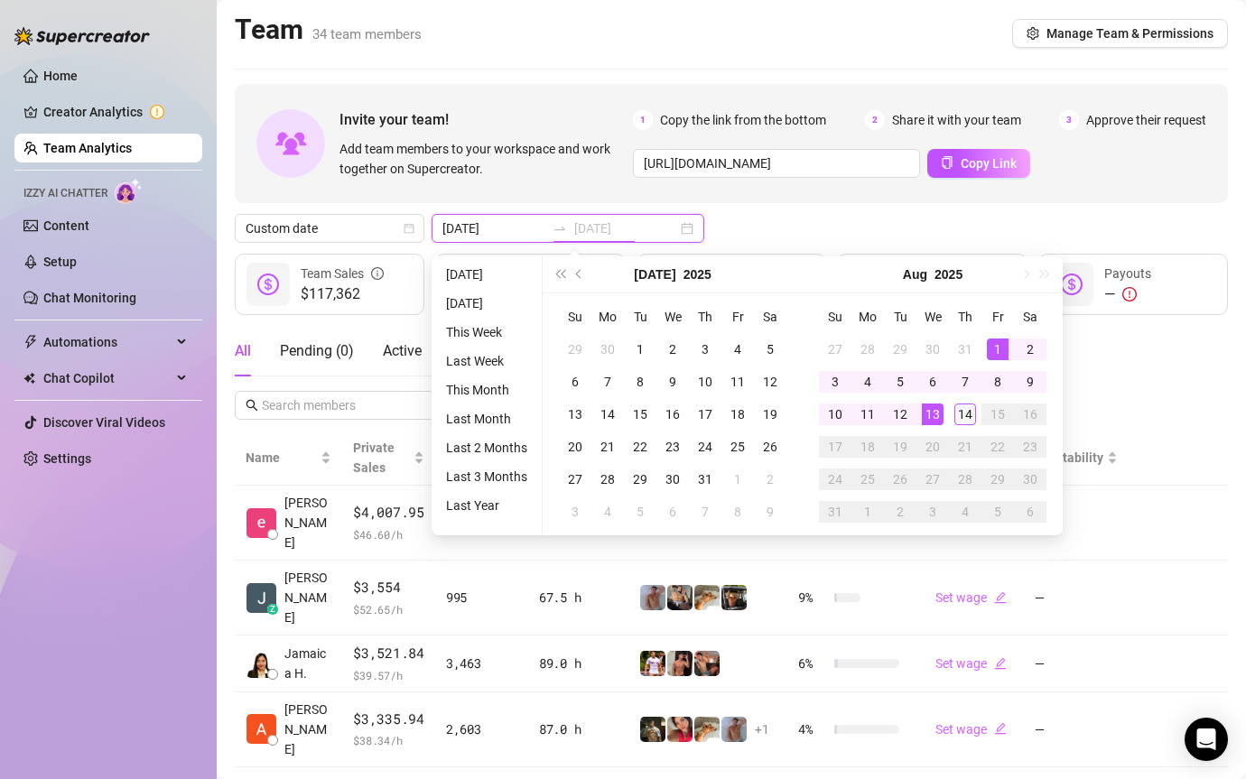
type input "[DATE]"
click at [966, 405] on div "14" at bounding box center [966, 415] width 22 height 22
click at [966, 405] on div "All Pending ( 0 ) Active Snoozed ( 3 ) Select Creators" at bounding box center [731, 373] width 993 height 94
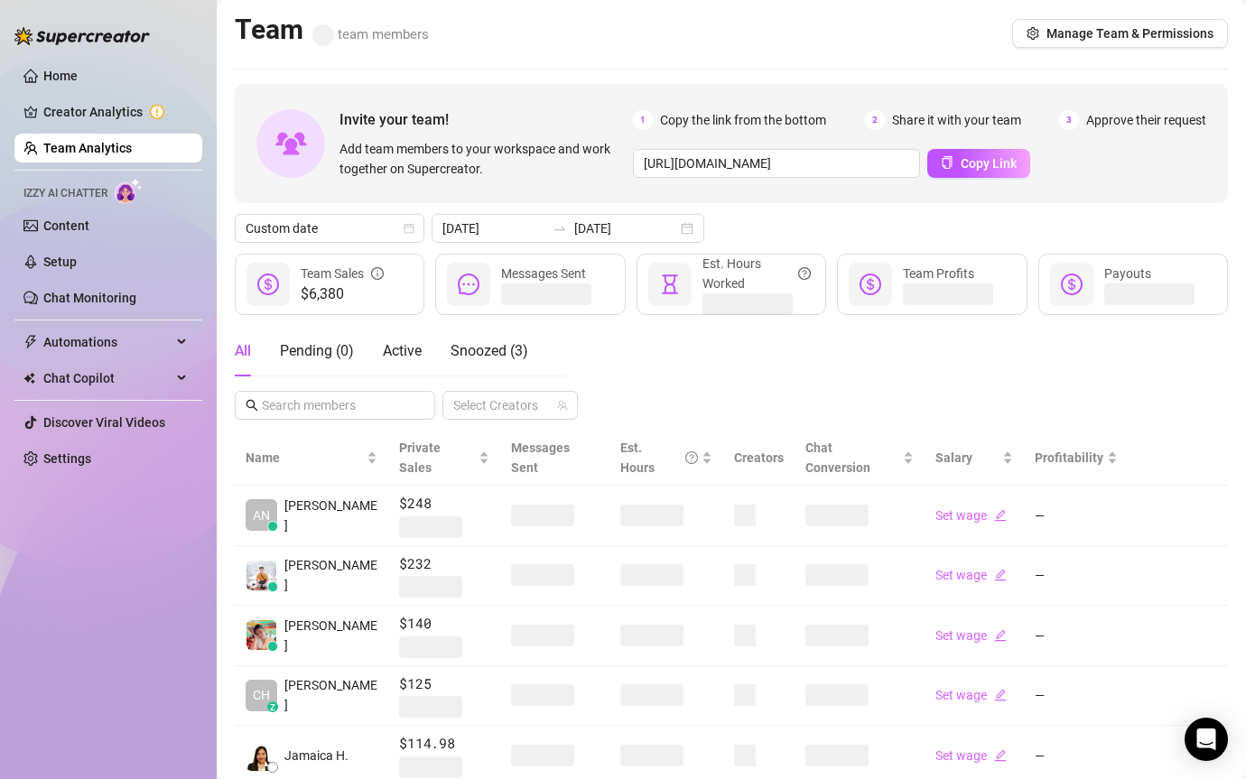
type input "[DATE]"
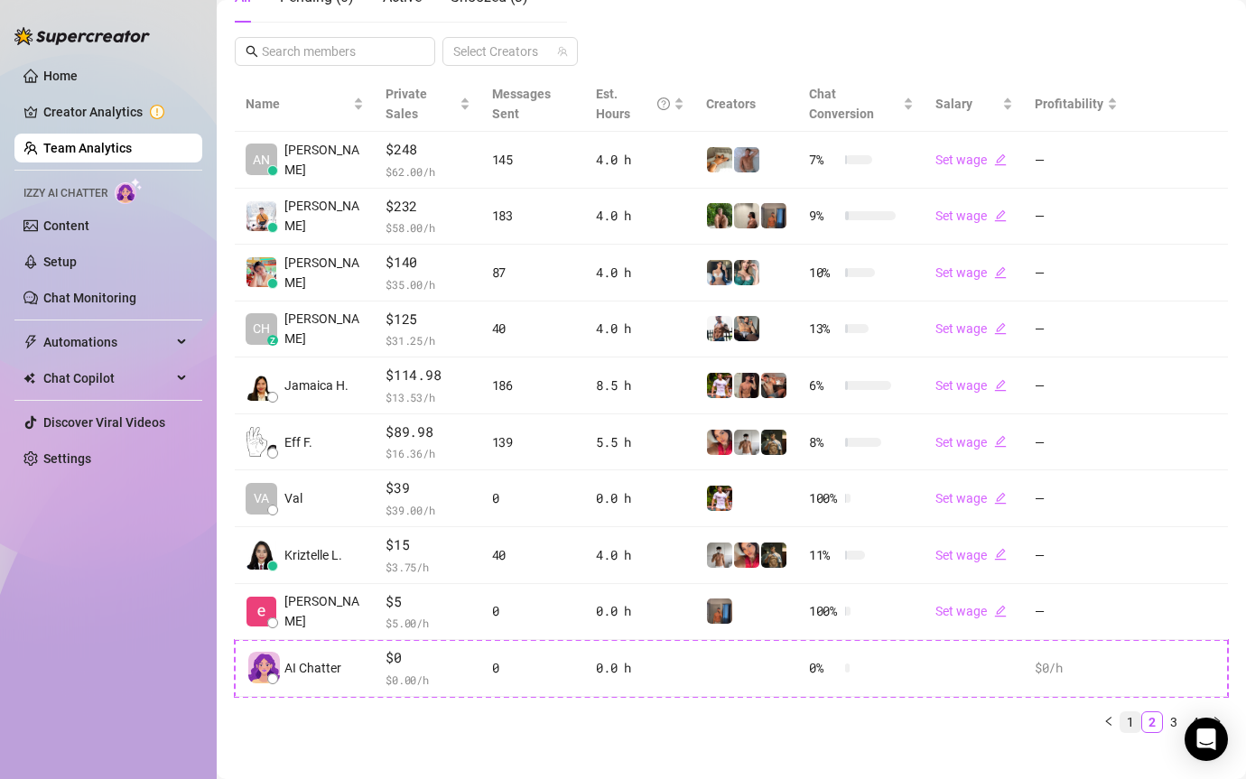
scroll to position [356, 0]
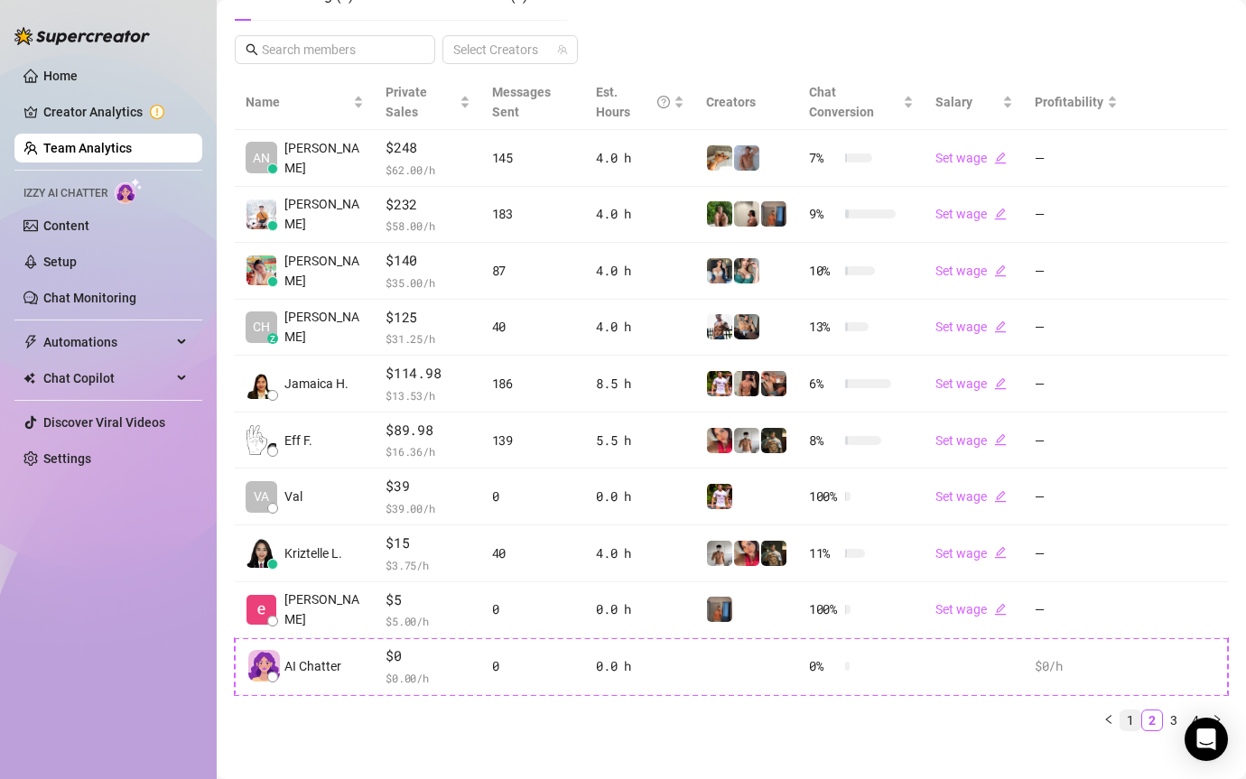
click at [1131, 711] on link "1" at bounding box center [1131, 721] width 20 height 20
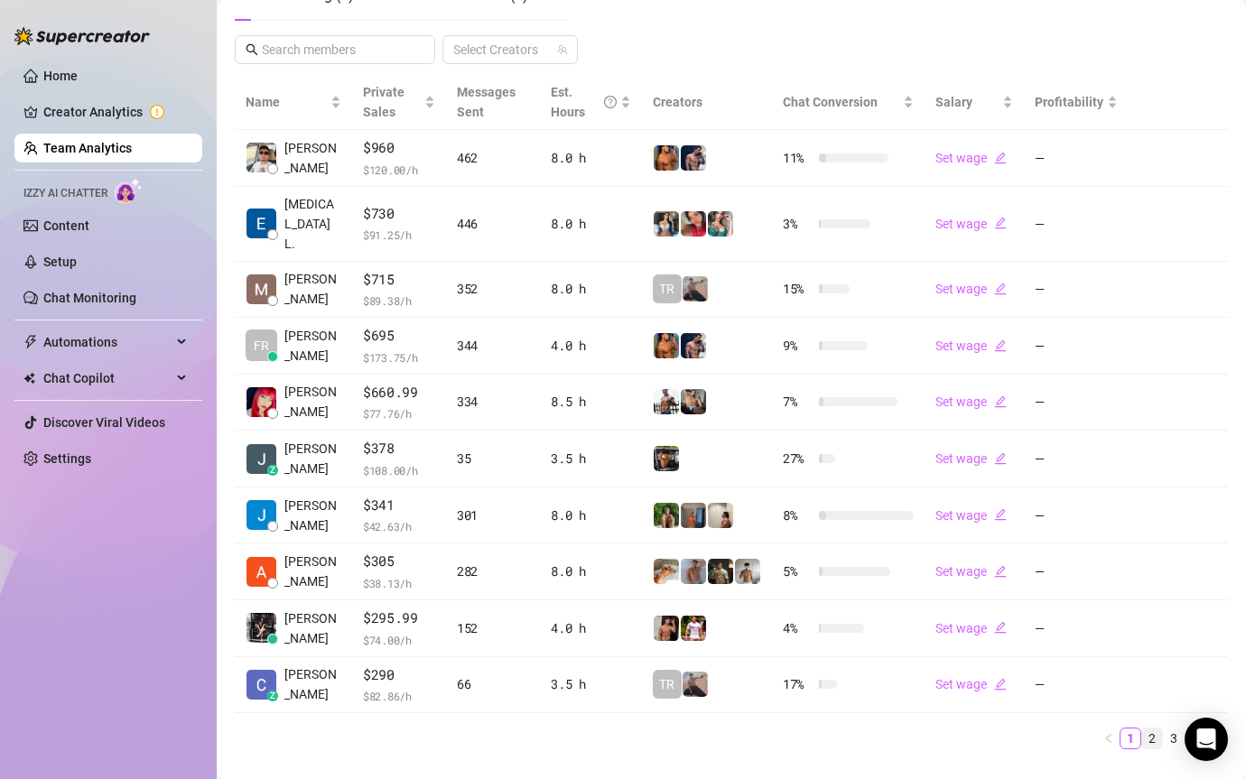
click at [1153, 729] on link "2" at bounding box center [1152, 739] width 20 height 20
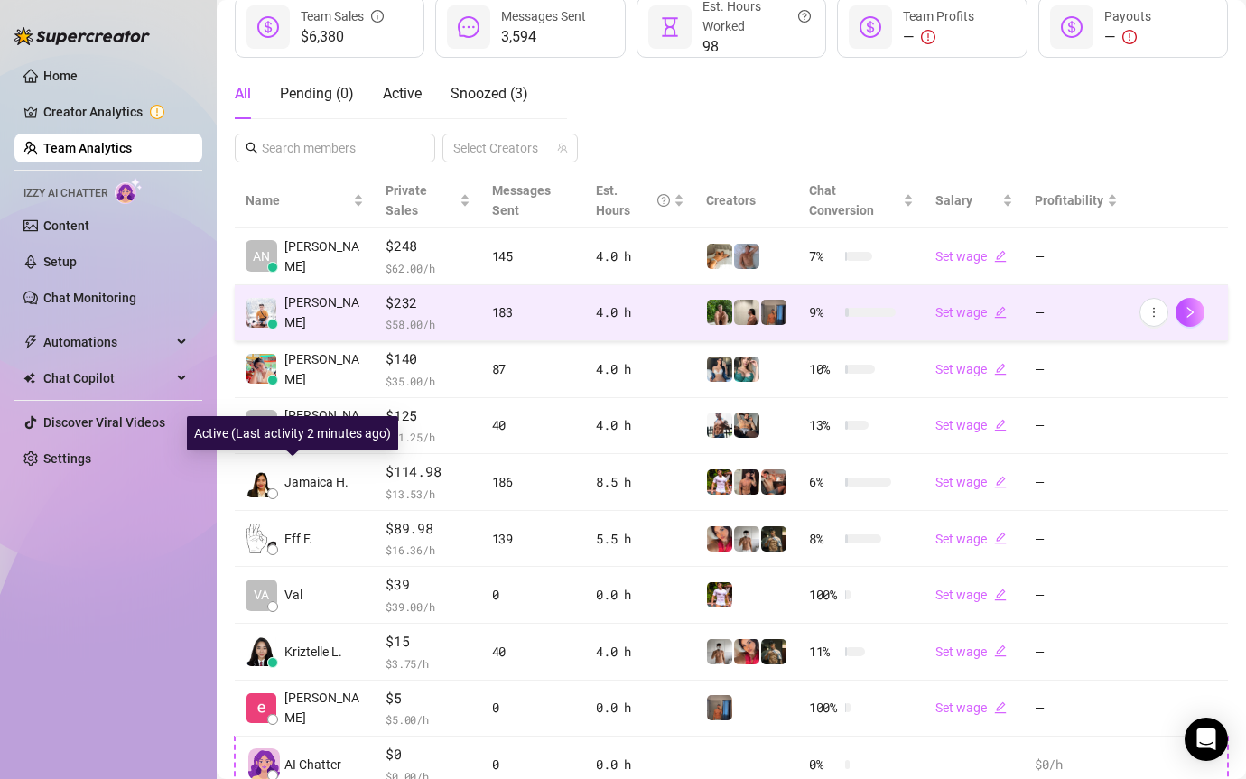
scroll to position [0, 0]
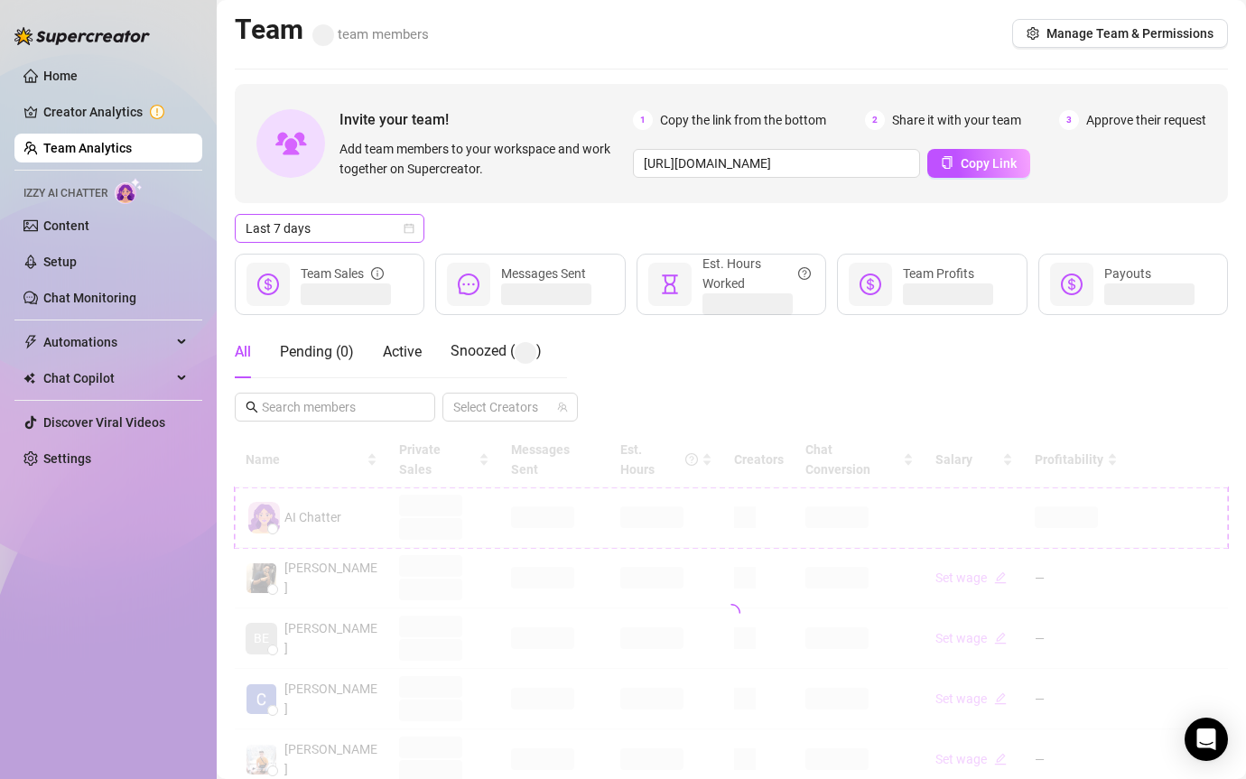
click at [349, 217] on span "Last 7 days" at bounding box center [330, 228] width 168 height 27
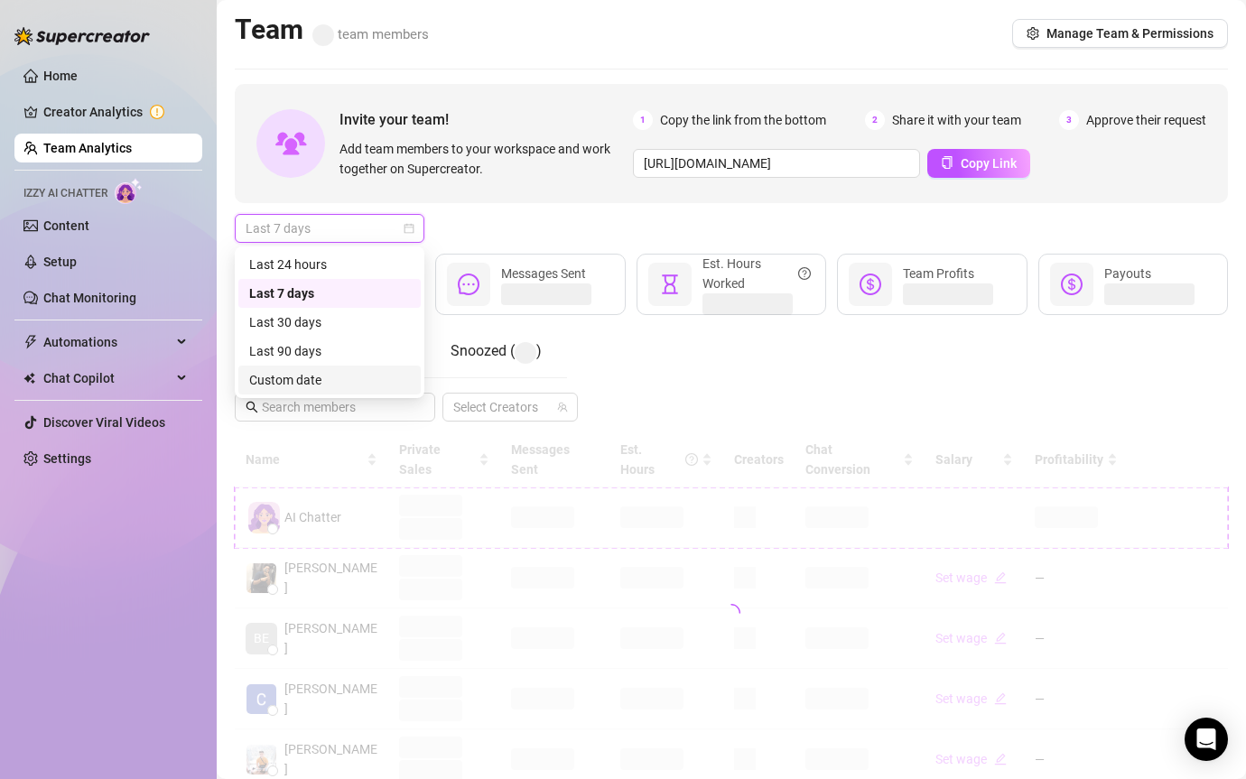
click at [345, 385] on div "Custom date" at bounding box center [329, 380] width 161 height 20
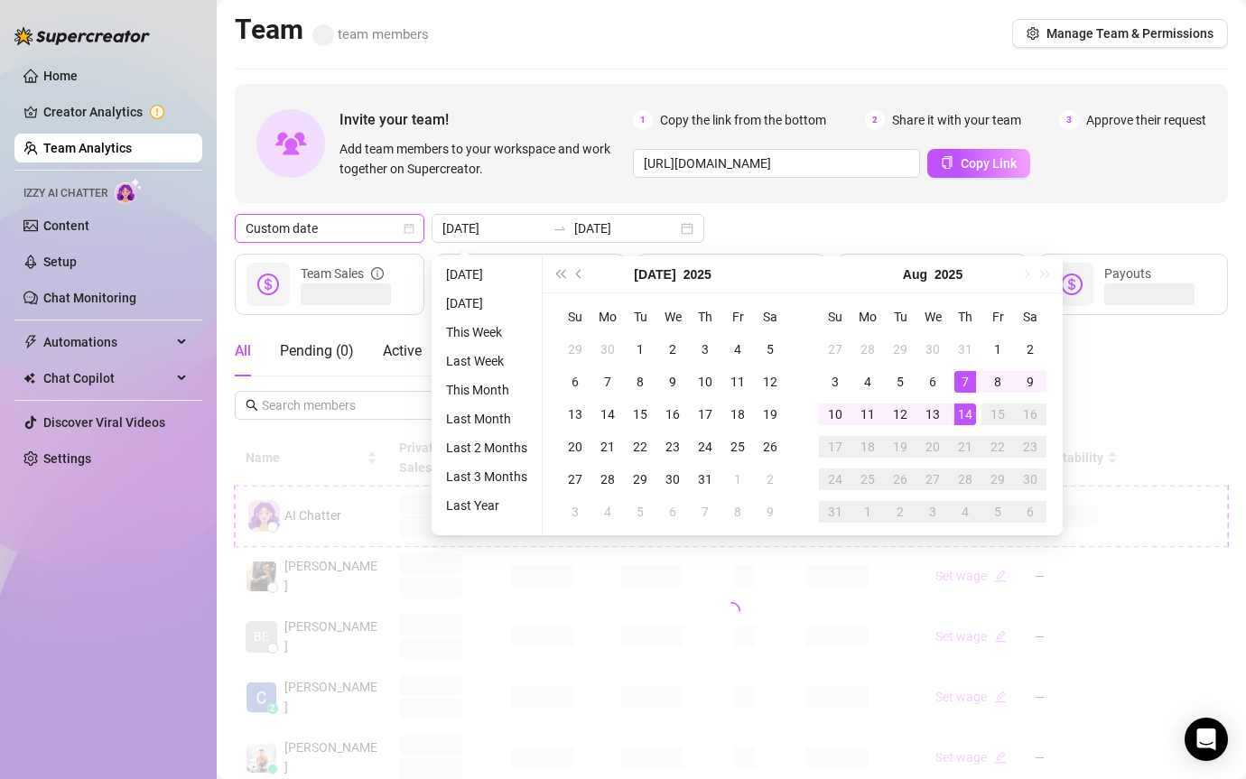
type input "[DATE]"
click at [967, 413] on div "14" at bounding box center [966, 415] width 22 height 22
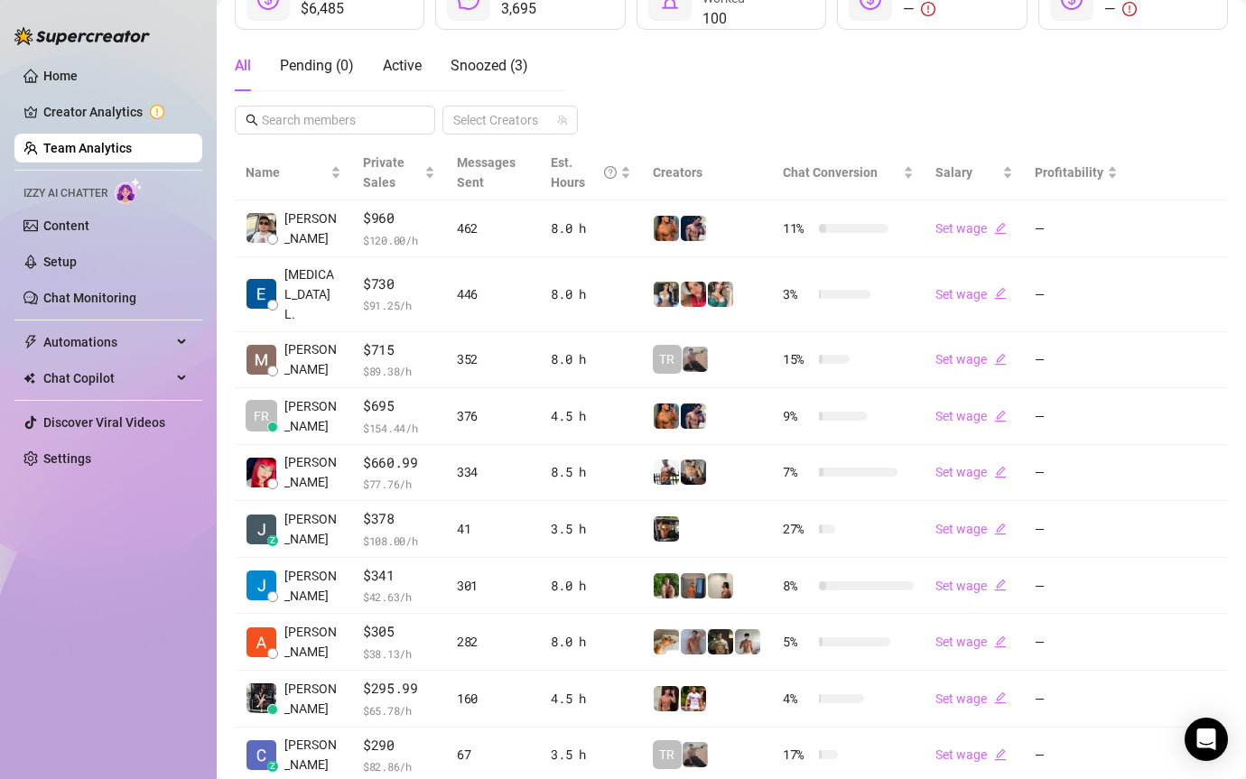
scroll to position [376, 0]
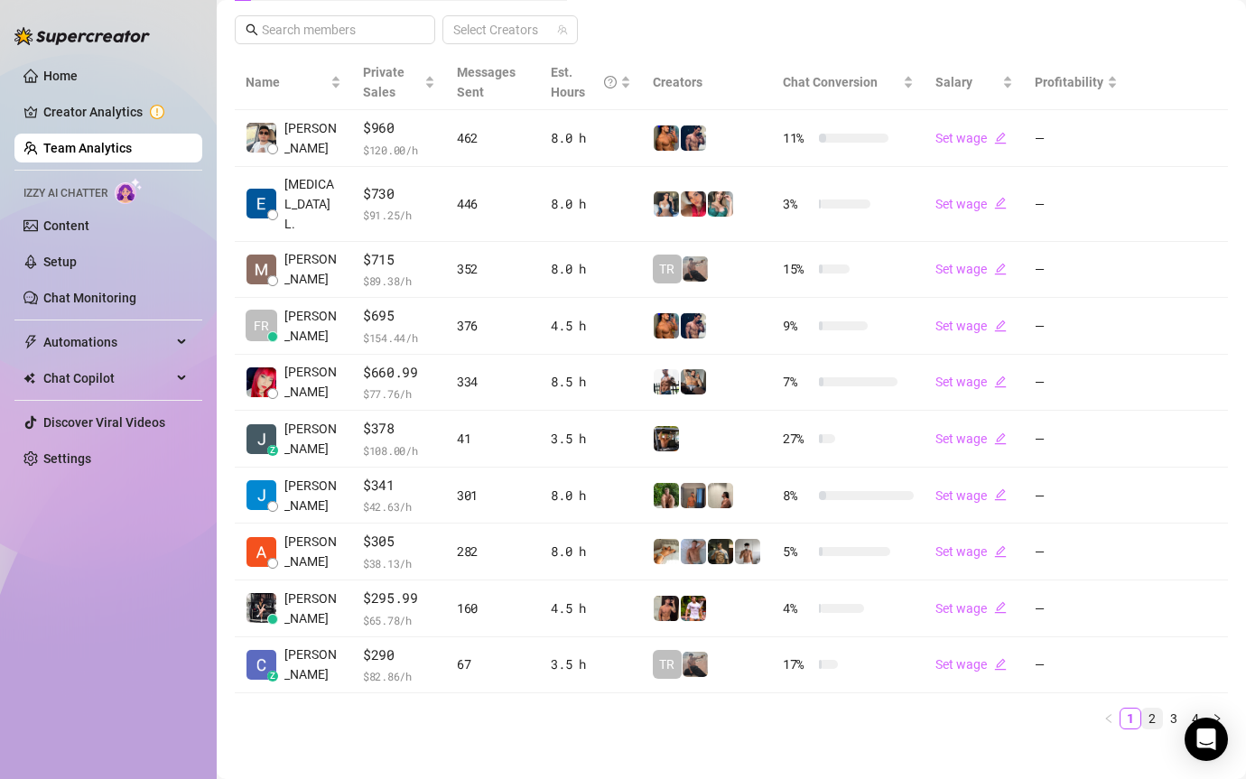
click at [1150, 709] on link "2" at bounding box center [1152, 719] width 20 height 20
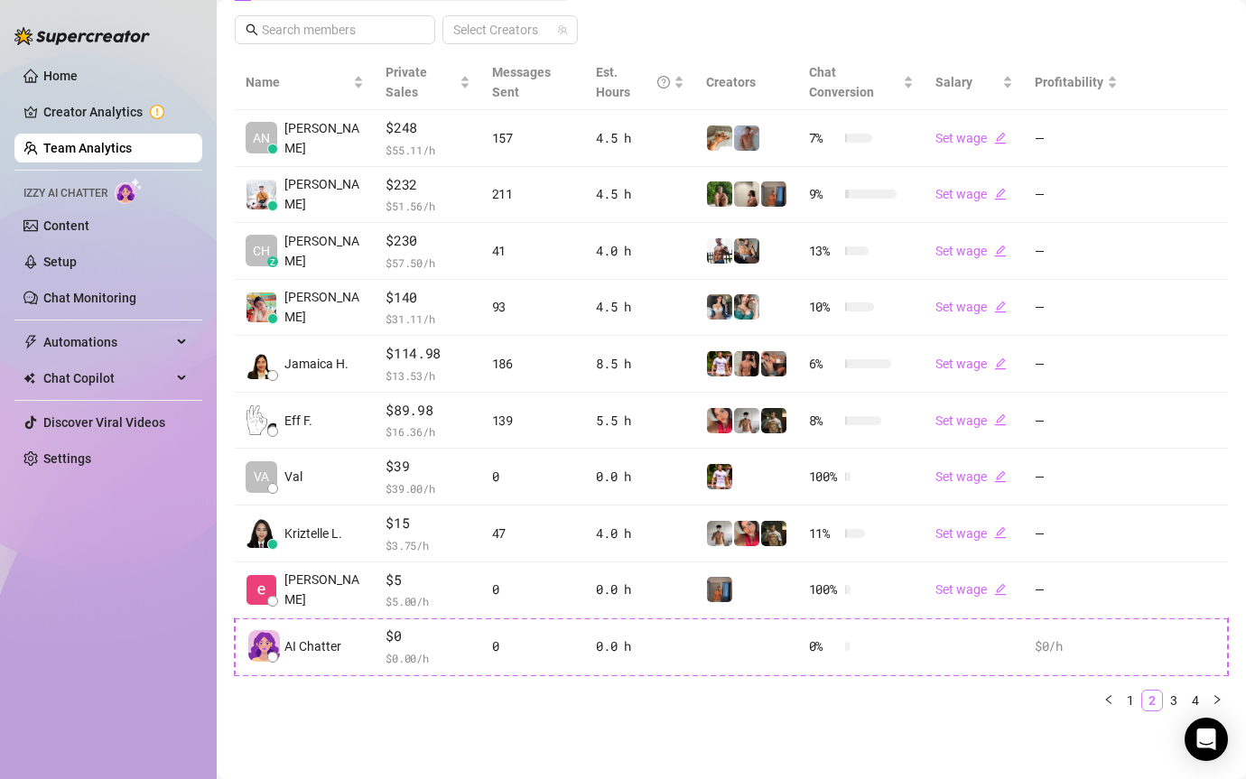
scroll to position [356, 0]
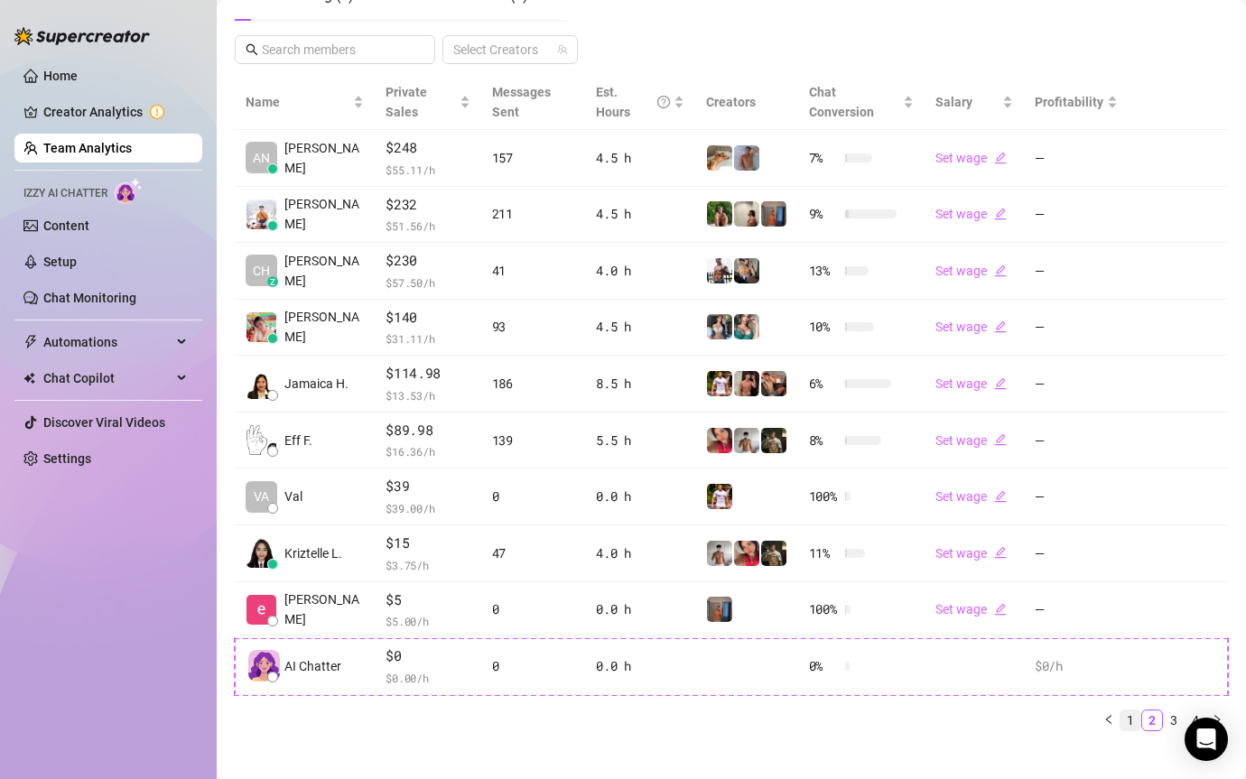
click at [1139, 711] on link "1" at bounding box center [1131, 721] width 20 height 20
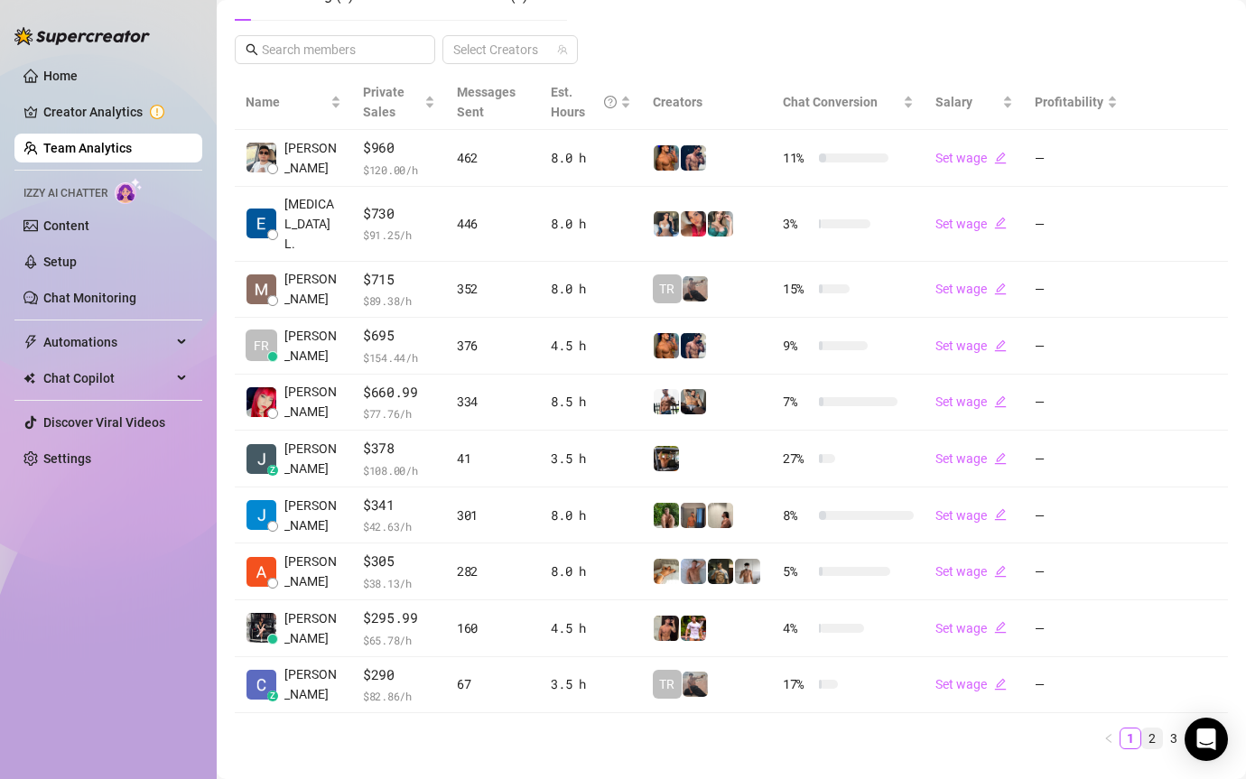
click at [1148, 729] on link "2" at bounding box center [1152, 739] width 20 height 20
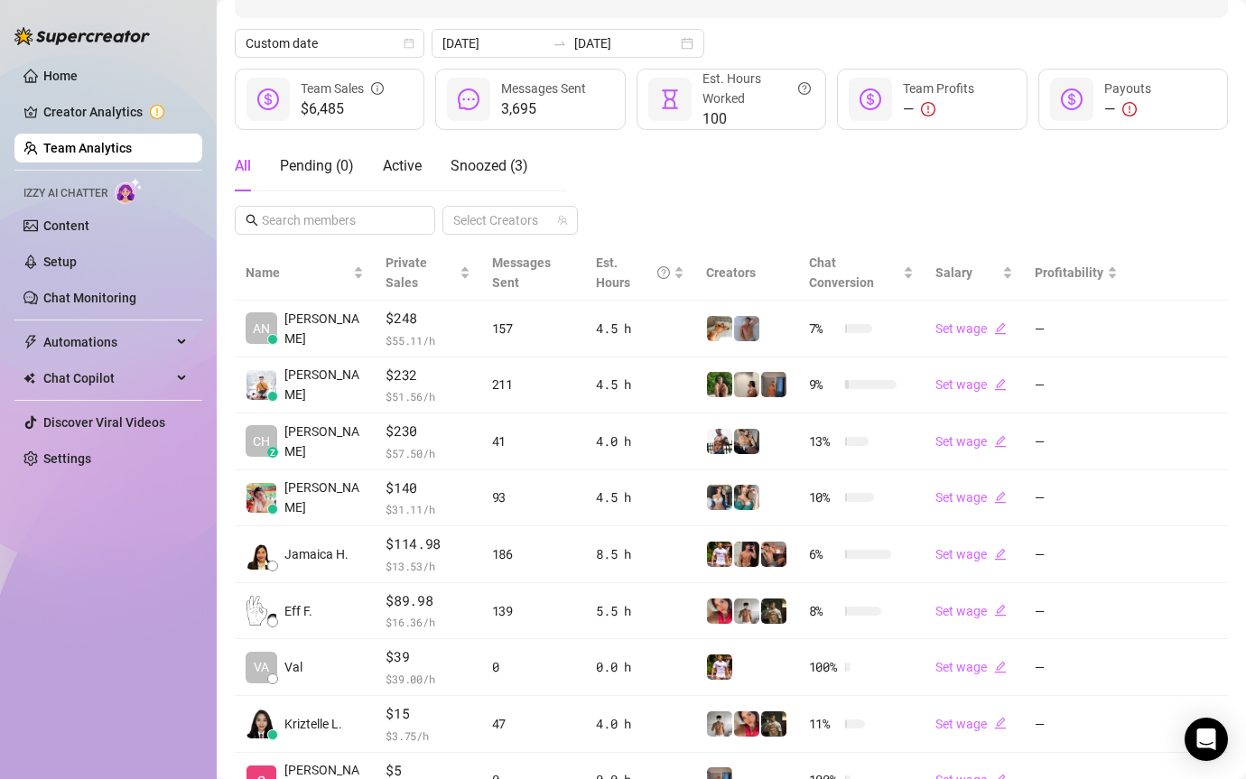
scroll to position [108, 0]
